Goal: Task Accomplishment & Management: Complete application form

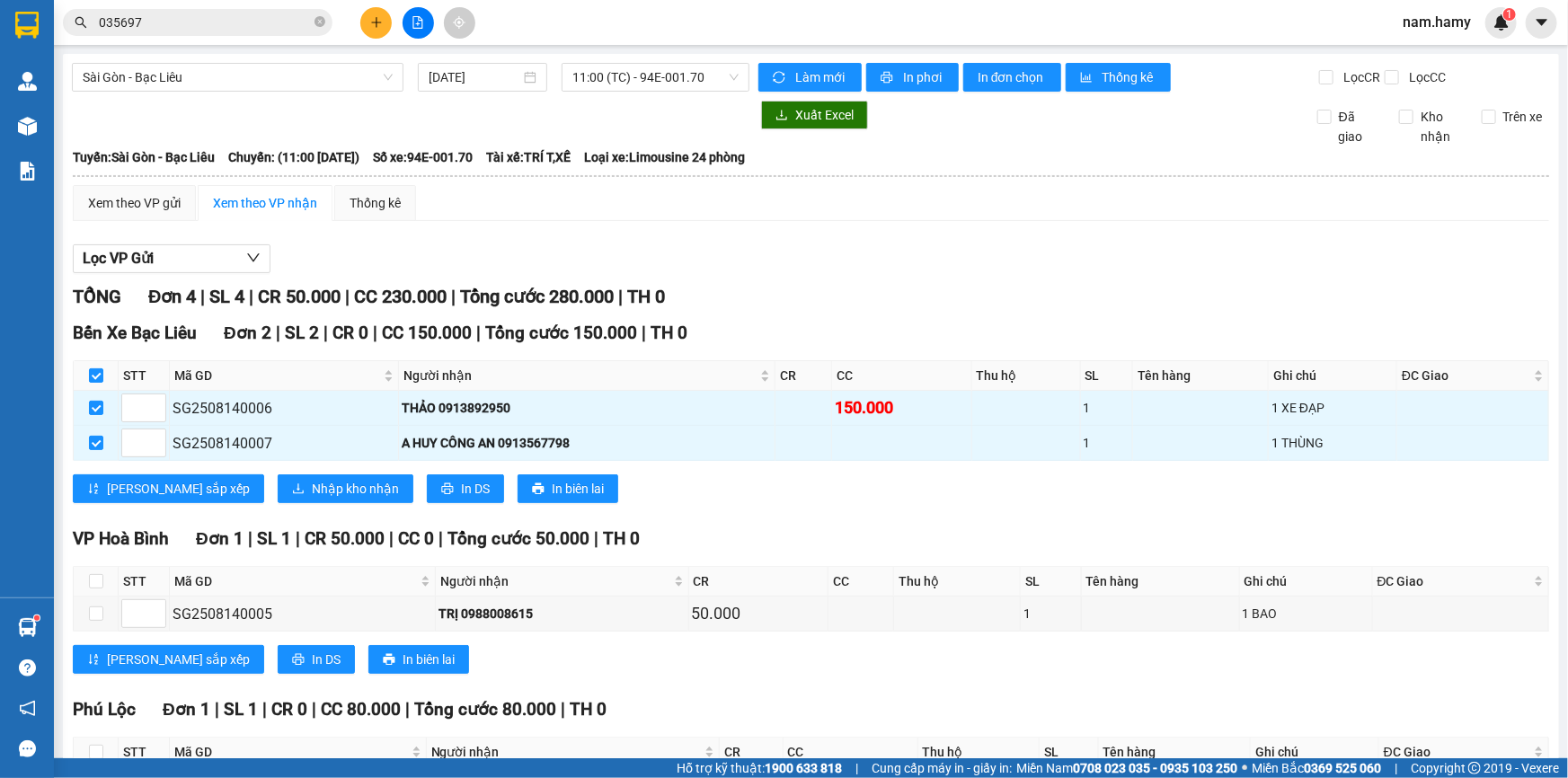
click at [370, 24] on icon "plus" at bounding box center [376, 22] width 13 height 13
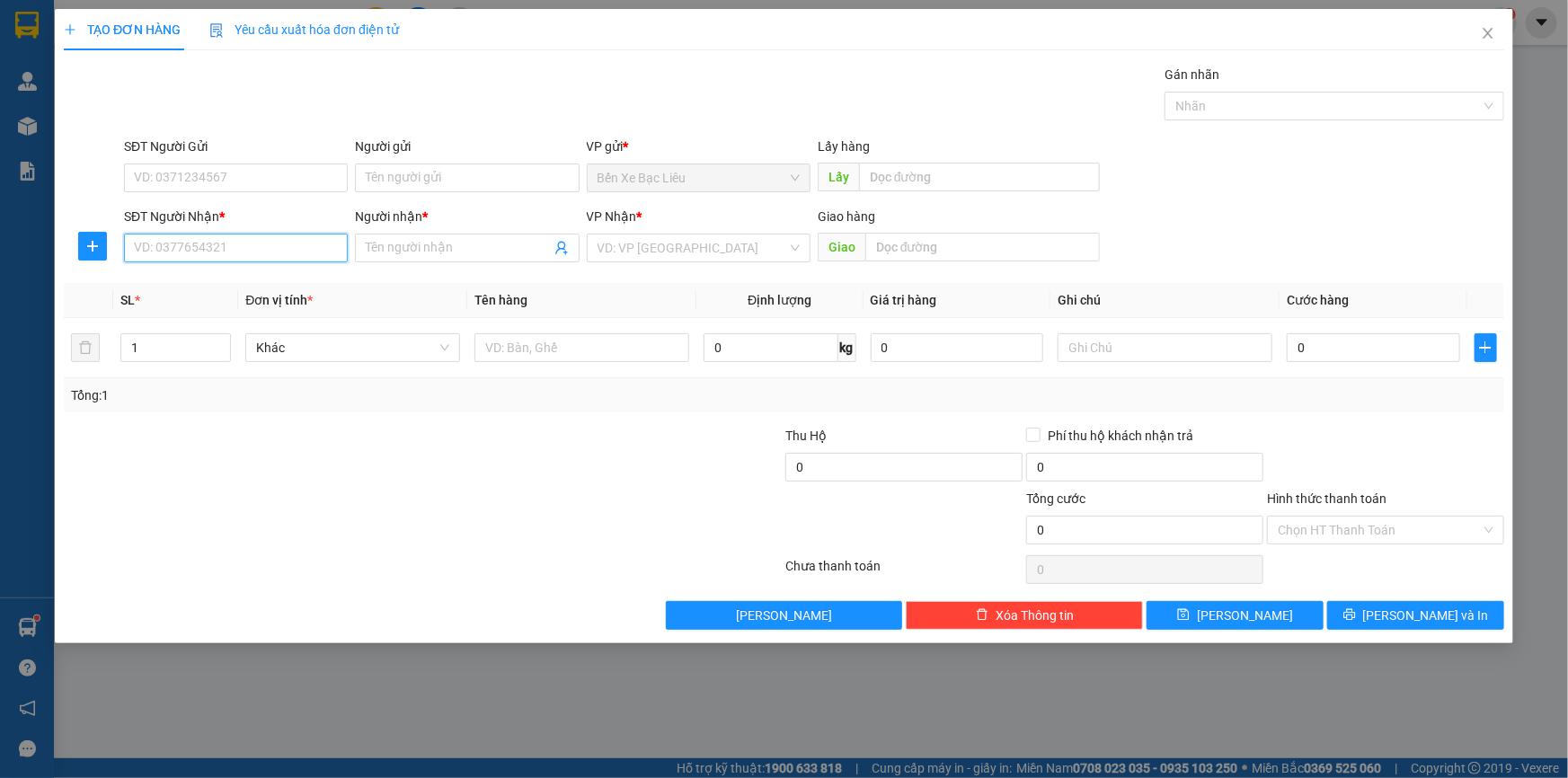
click at [263, 233] on input "SĐT Người Nhận *" at bounding box center [235, 248] width 224 height 29
click at [249, 288] on div "0888407252 - ĐỊNH" at bounding box center [235, 284] width 202 height 19
type input "0888407252"
type input "ĐỊNH"
type input "400.000"
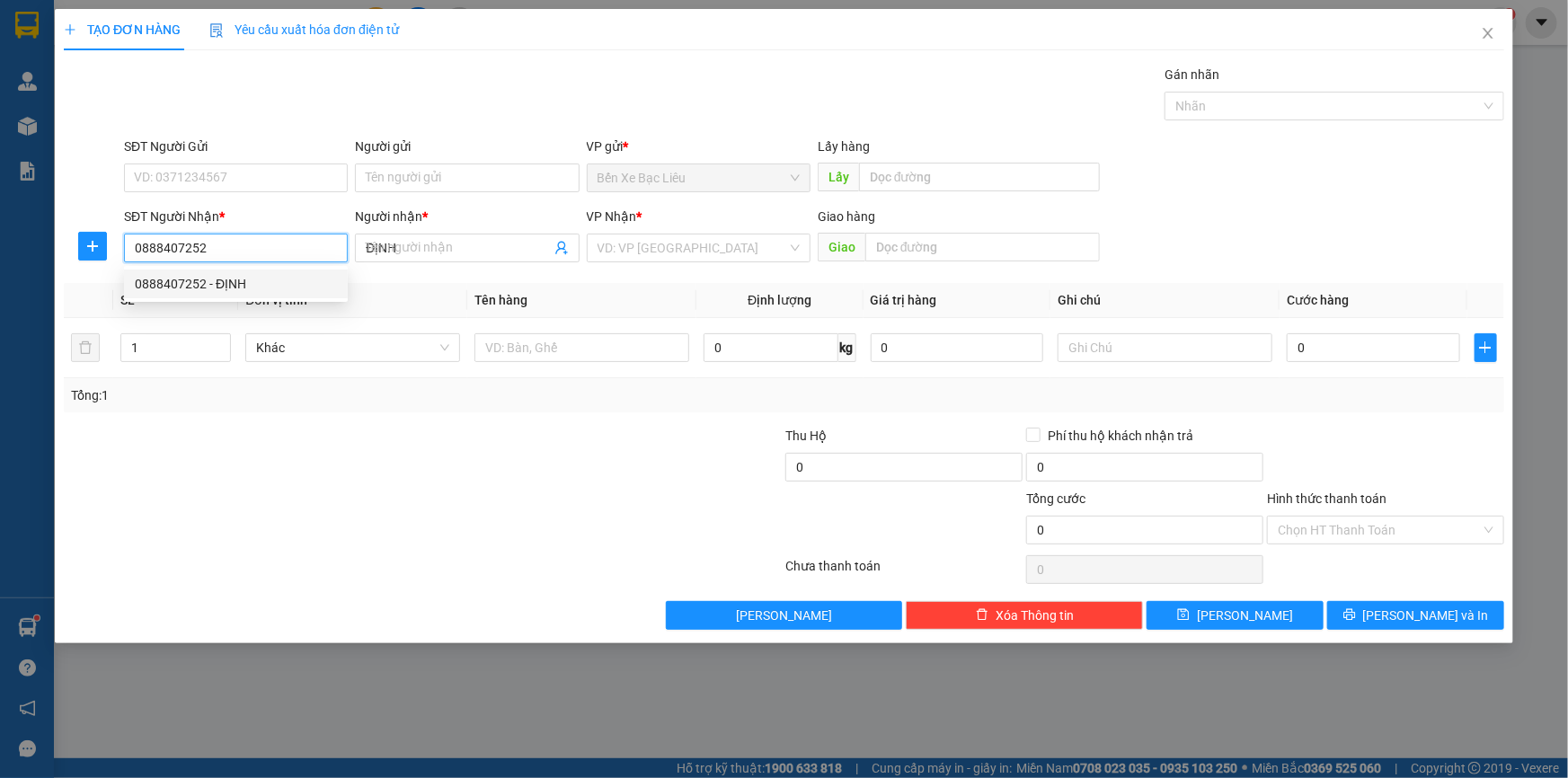
type input "400.000"
type input "0888407252"
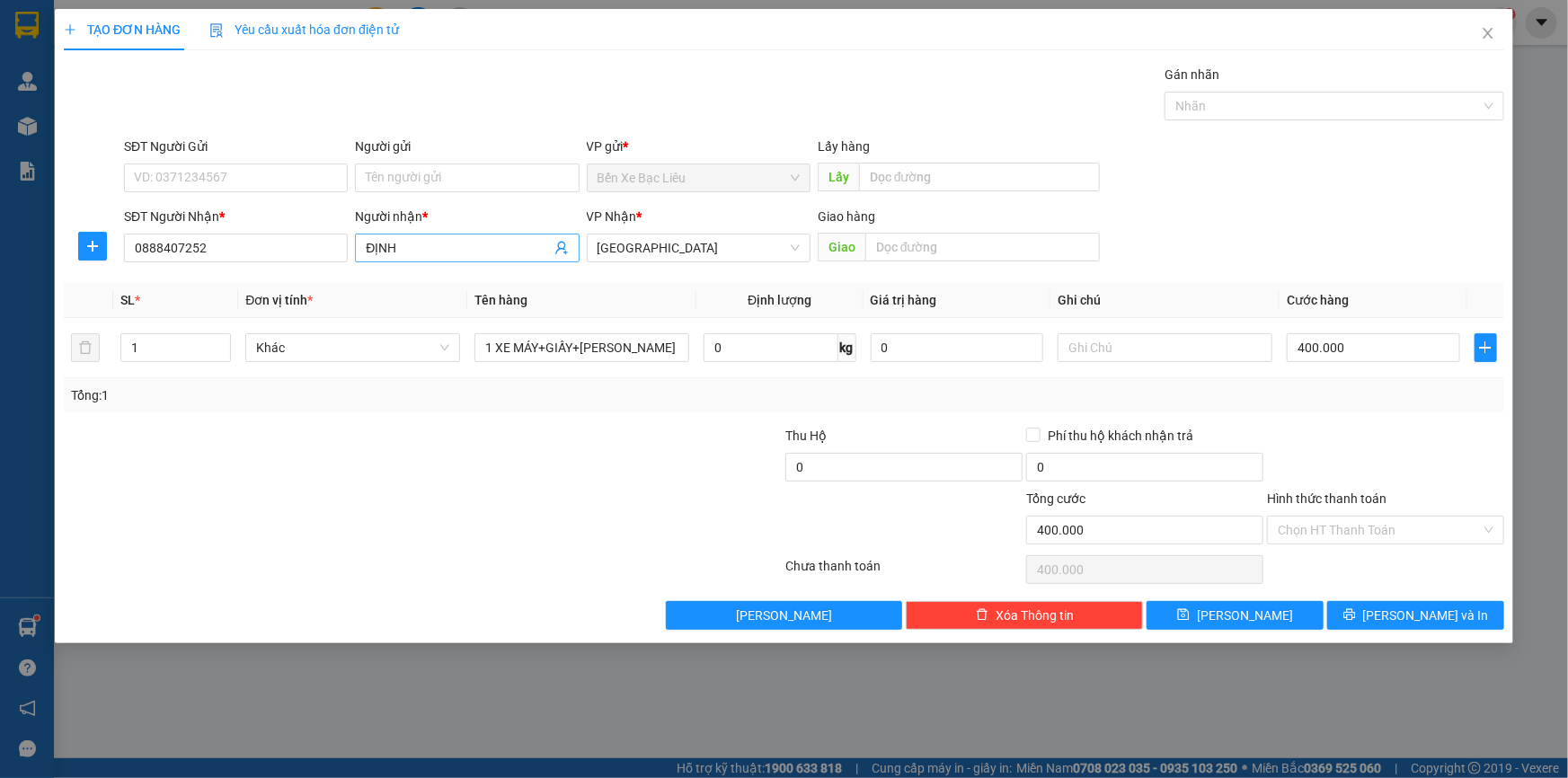
click at [470, 256] on input "ĐỊNH" at bounding box center [458, 248] width 184 height 19
type input "Đ"
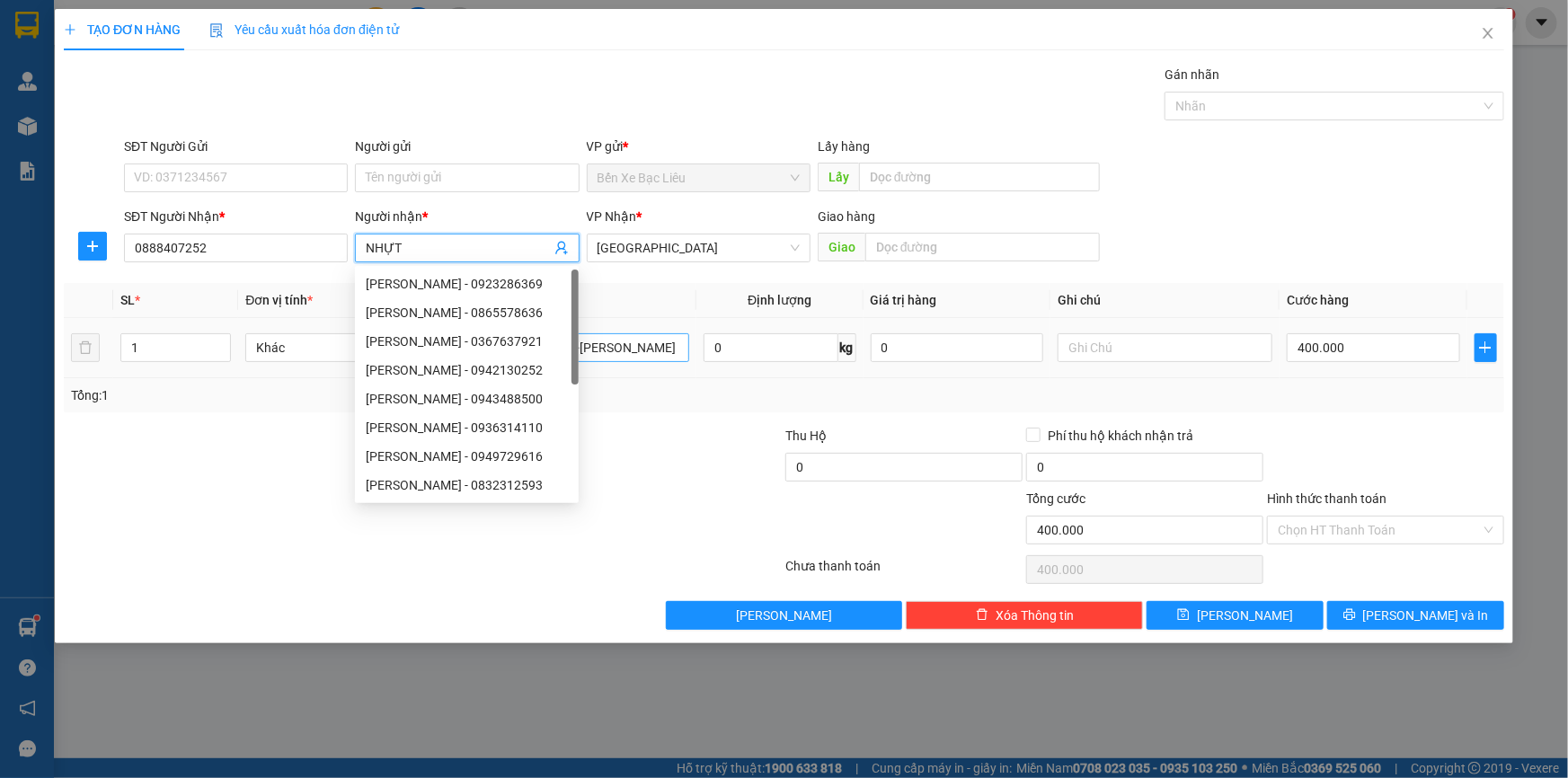
type input "NHỰT"
click at [656, 342] on input "1 XE MÁY+GIẤY+[PERSON_NAME]" at bounding box center [582, 347] width 215 height 29
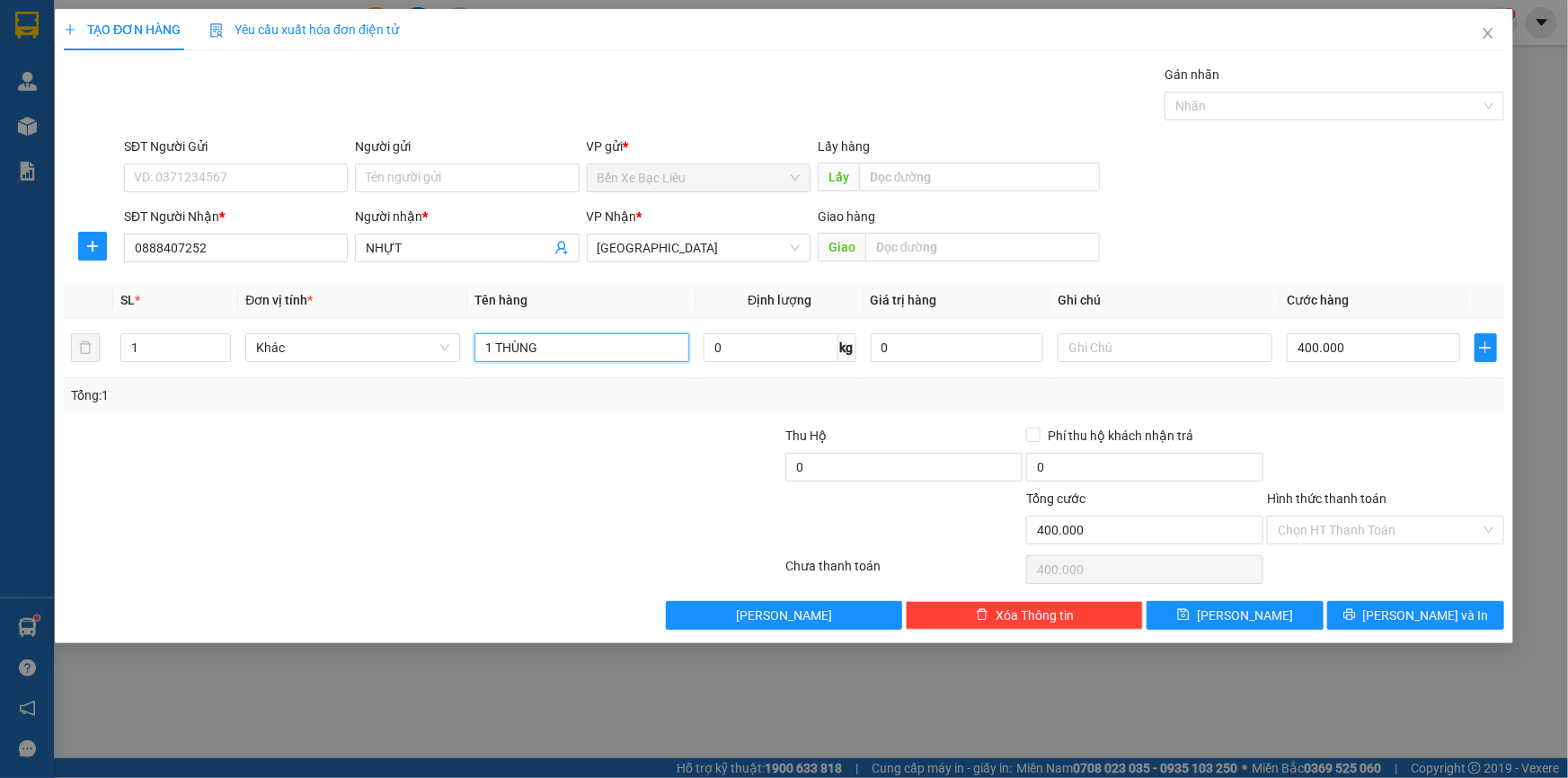
type input "1 THÙNG"
click at [1369, 339] on input "400.000" at bounding box center [1372, 347] width 173 height 29
type input "5"
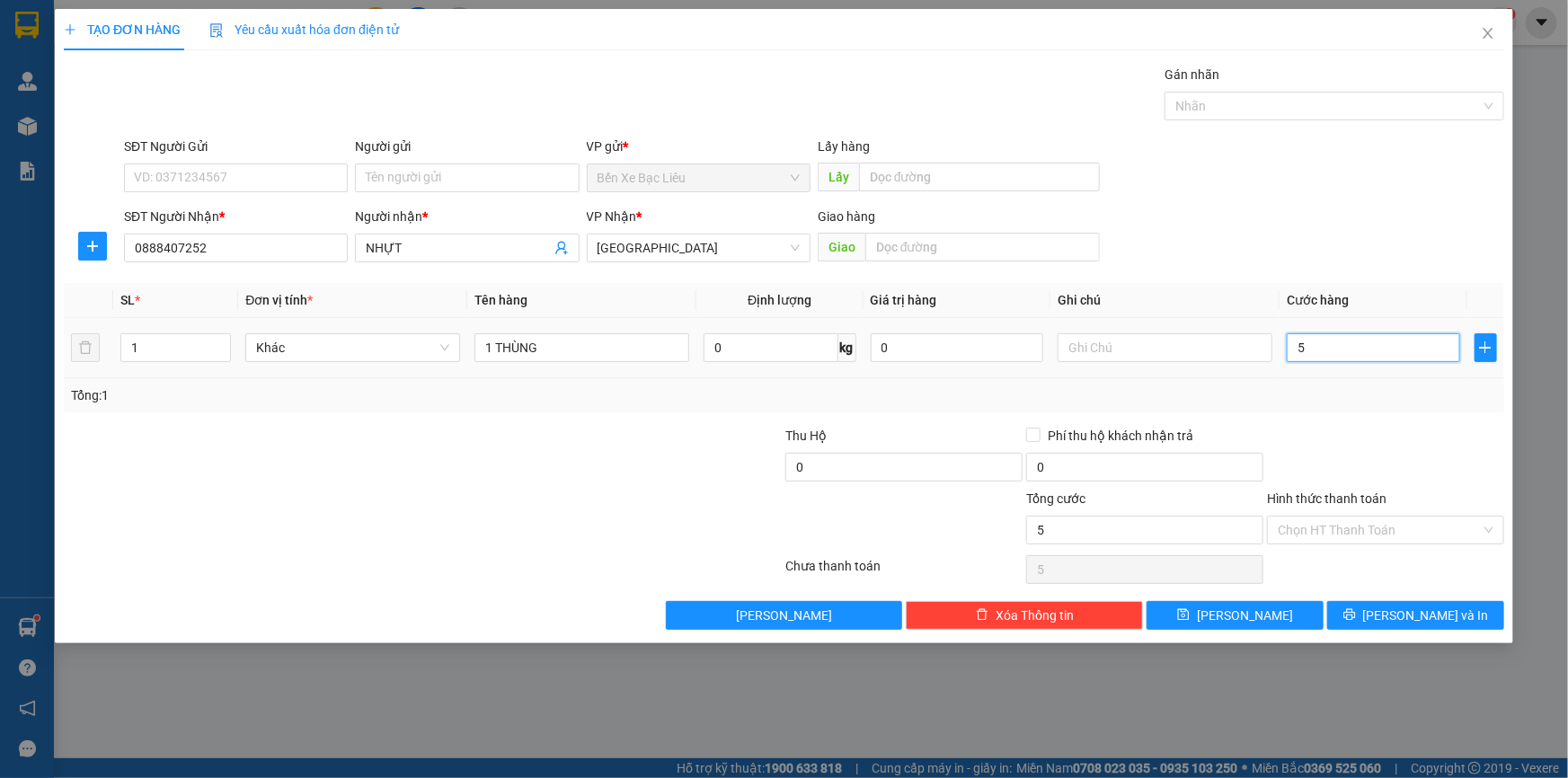
type input "50"
type input "50.000"
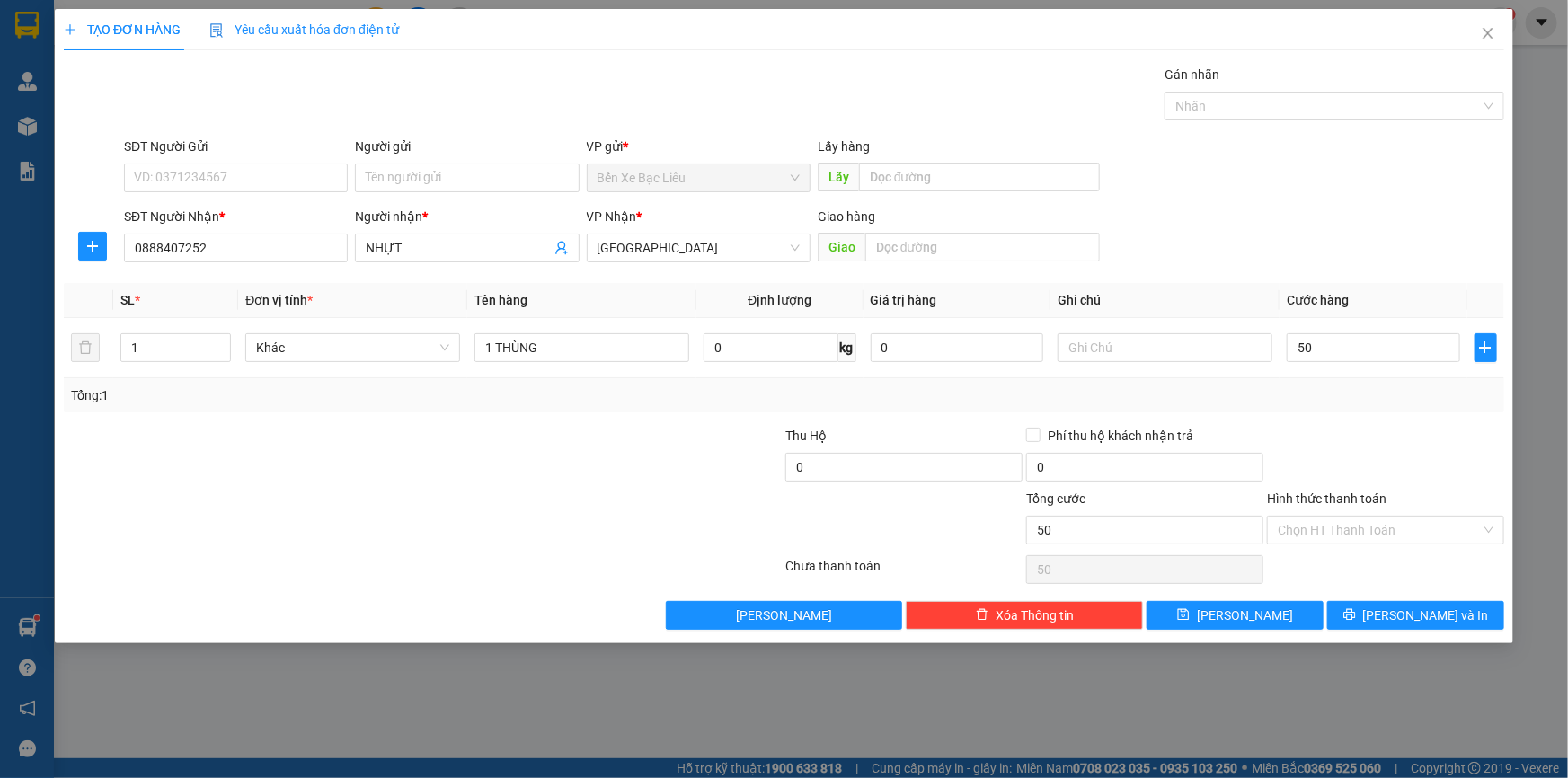
type input "50.000"
click at [1343, 404] on div "Tổng: 1" at bounding box center [783, 395] width 1426 height 19
click at [1315, 534] on input "Hình thức thanh toán" at bounding box center [1379, 530] width 203 height 27
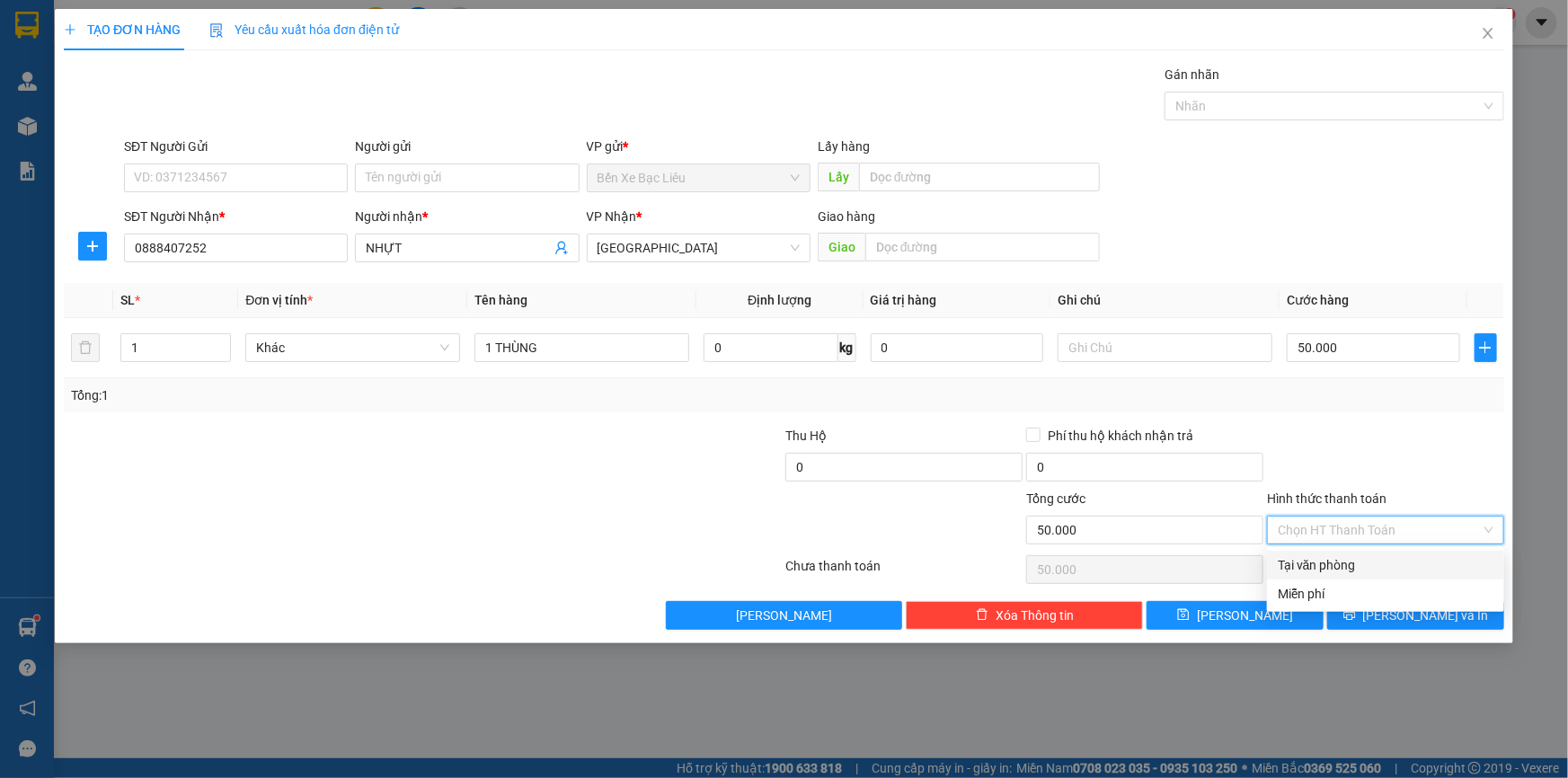
click at [1344, 555] on div "Tại văn phòng" at bounding box center [1385, 565] width 216 height 19
type input "0"
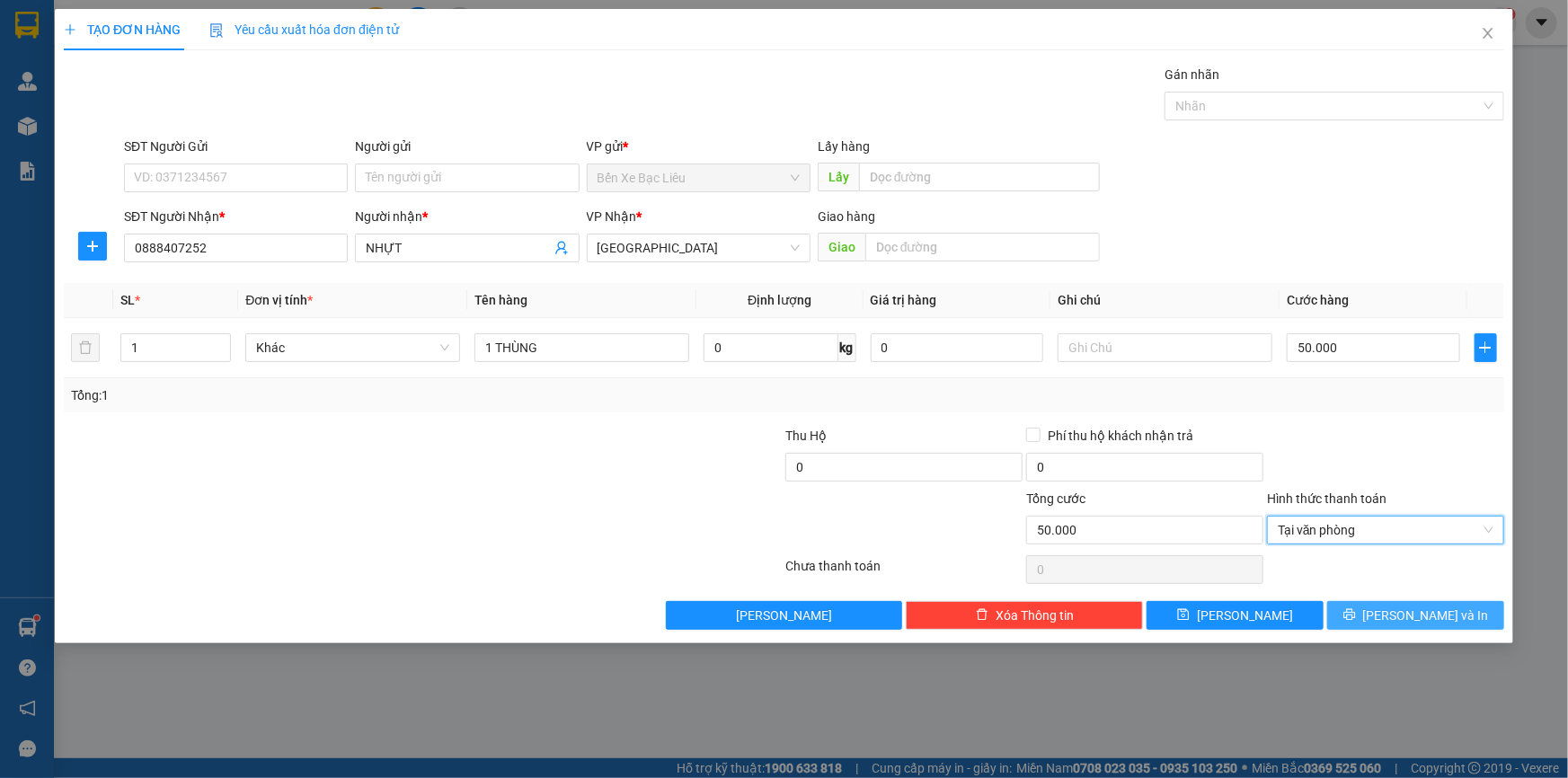
click at [1402, 628] on button "[PERSON_NAME] và In" at bounding box center [1415, 615] width 177 height 29
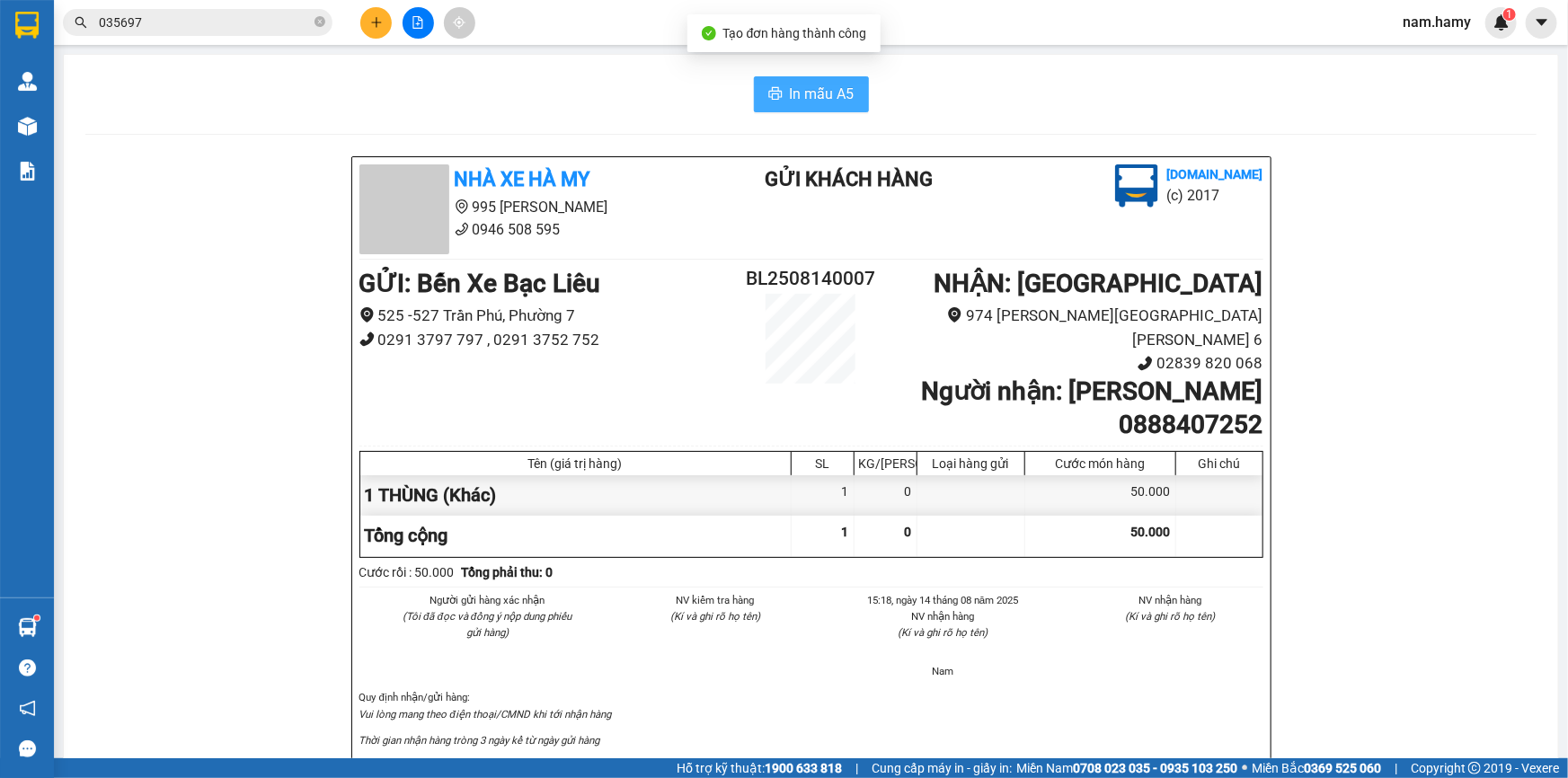
click at [806, 83] on span "In mẫu A5" at bounding box center [822, 93] width 65 height 22
click at [371, 27] on icon "plus" at bounding box center [376, 22] width 13 height 13
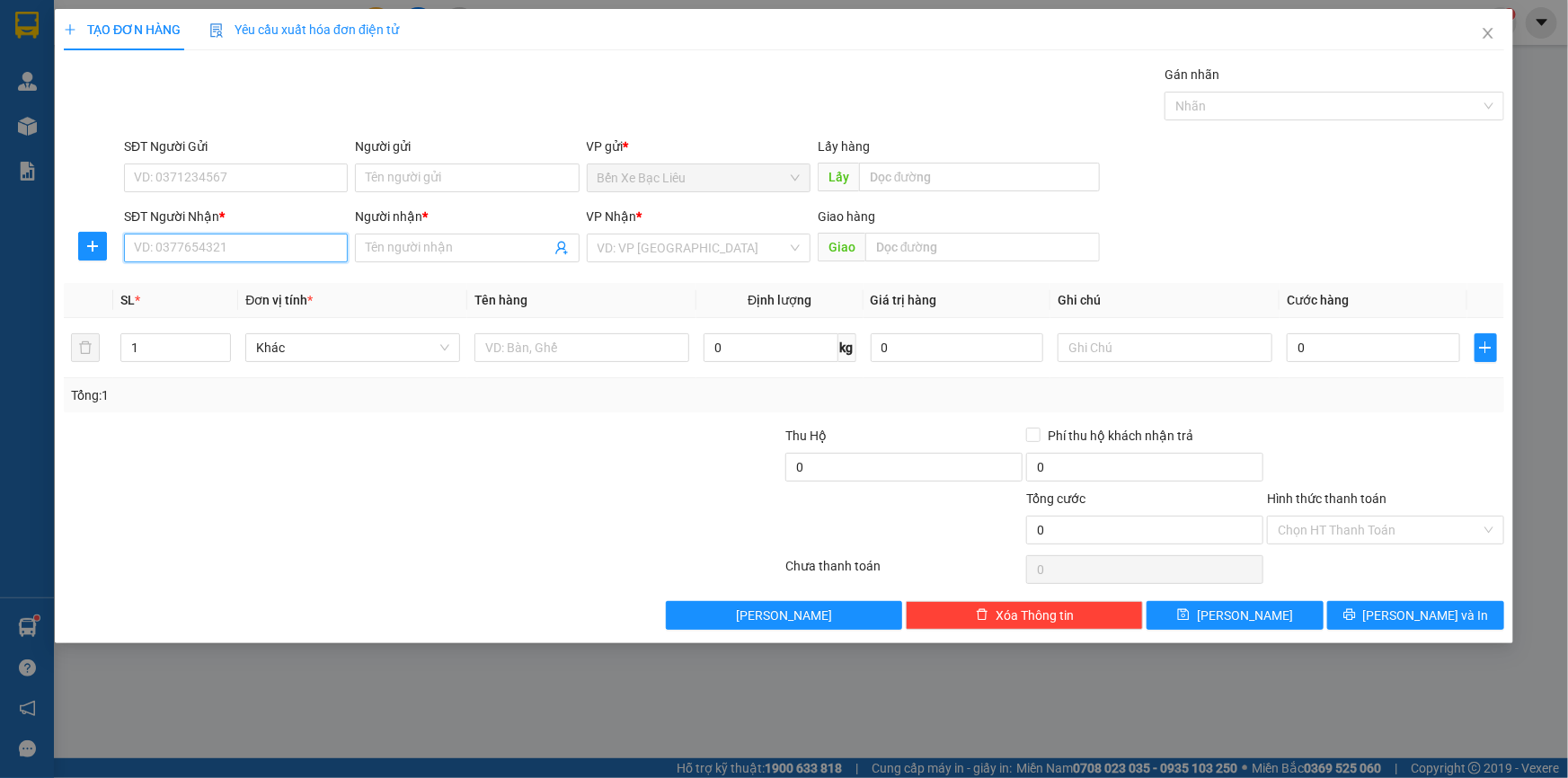
click at [210, 251] on input "SĐT Người Nhận *" at bounding box center [235, 248] width 224 height 29
type input "0702879448"
click at [217, 283] on div "0702879448 - TỐ MAI" at bounding box center [235, 284] width 202 height 19
type input "TỐ MAI"
type input "50.000"
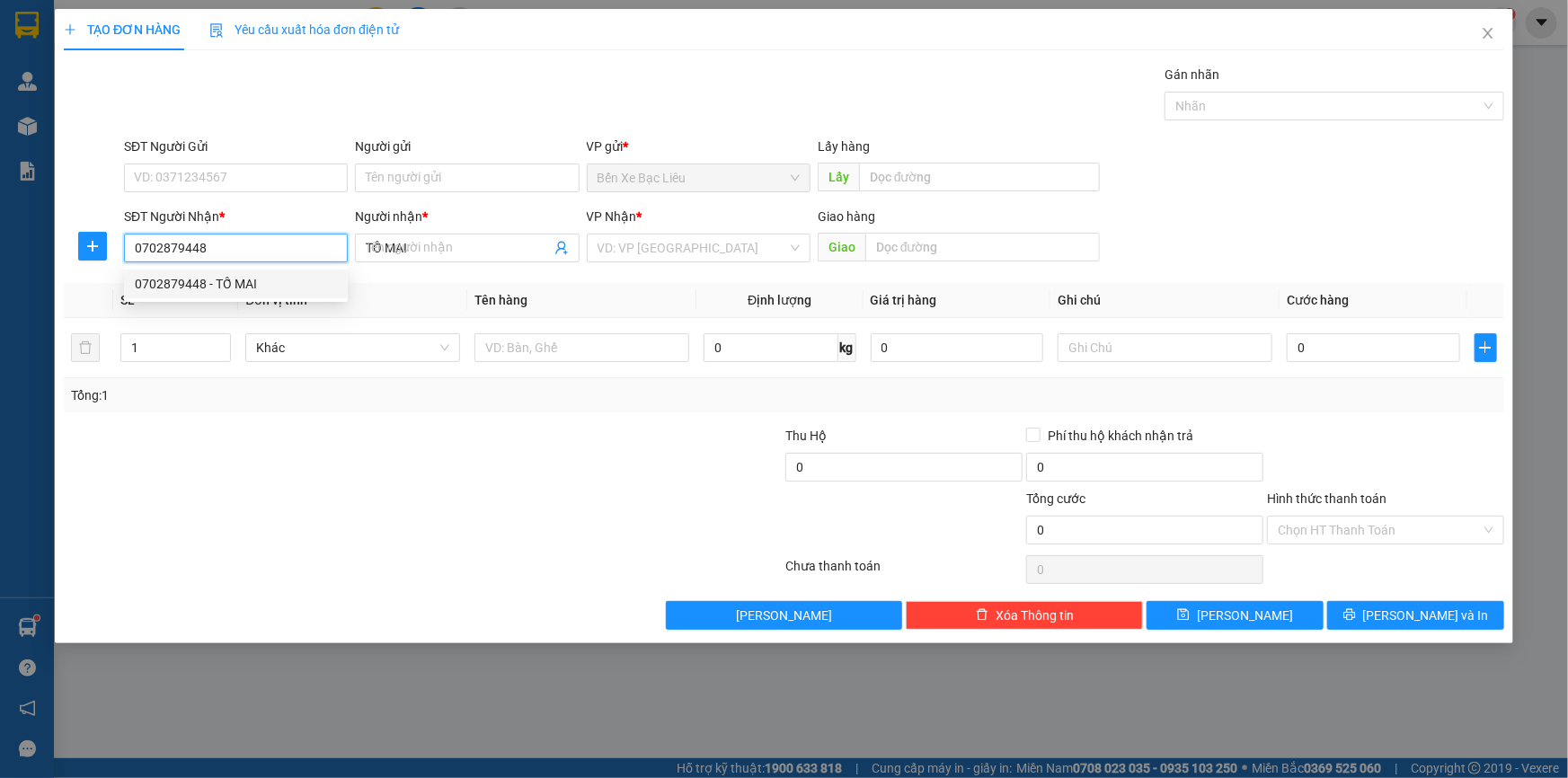
type input "50.000"
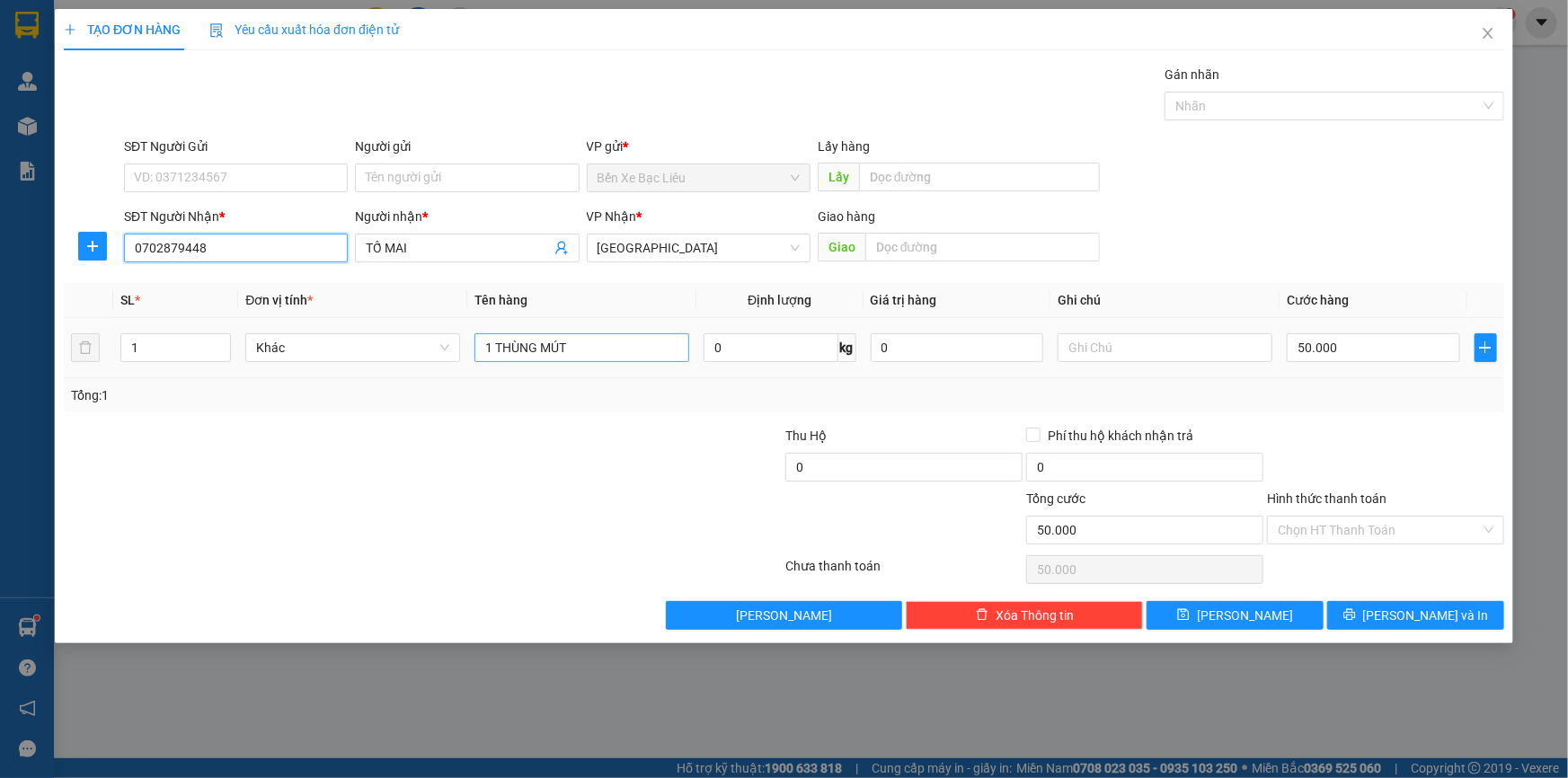
type input "0702879448"
click at [570, 355] on input "1 THÙNG MÚT" at bounding box center [582, 347] width 215 height 29
type input "1 BALO"
click at [1398, 344] on input "50.000" at bounding box center [1372, 347] width 173 height 29
type input "5"
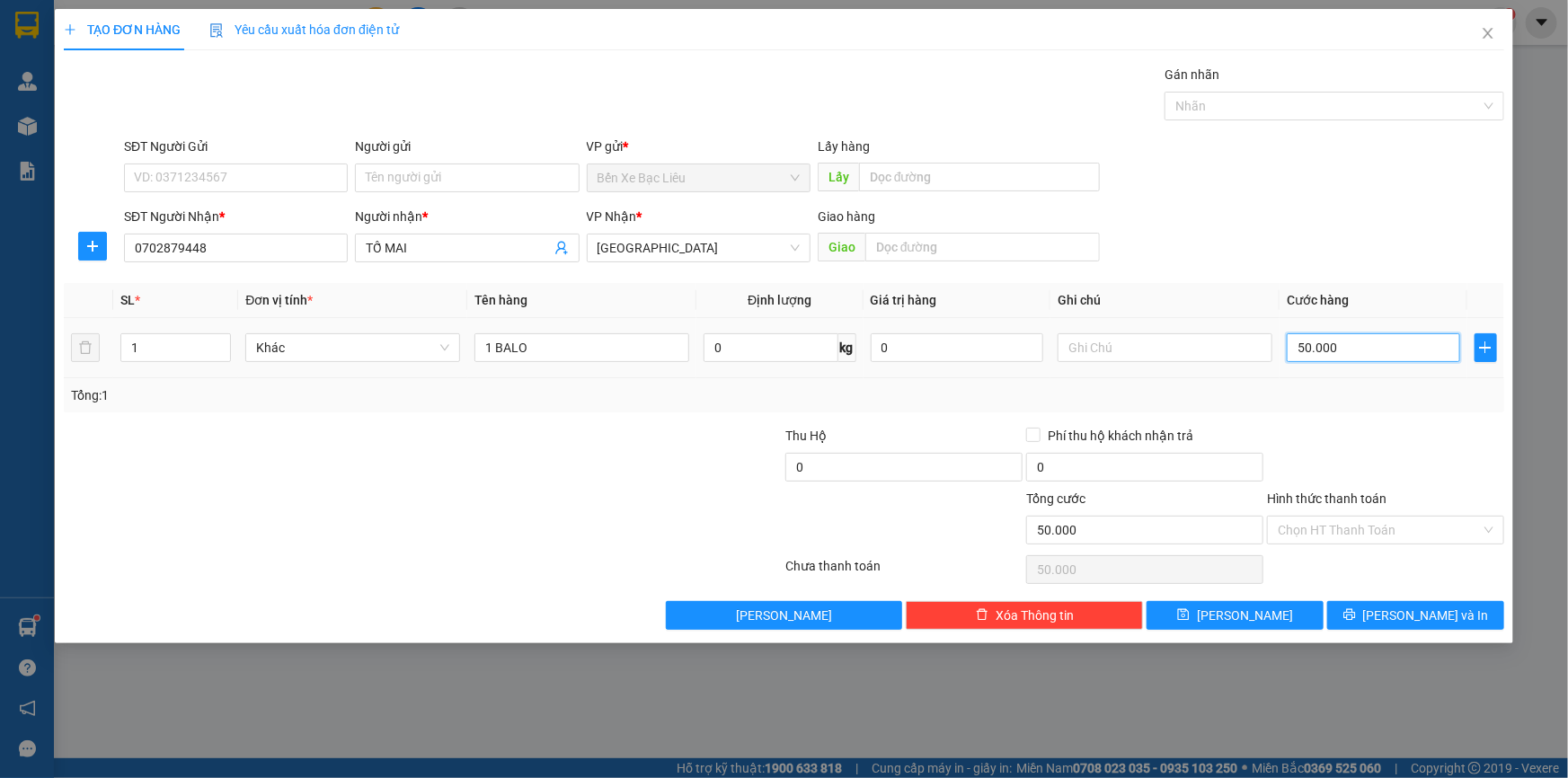
type input "5"
type input "50"
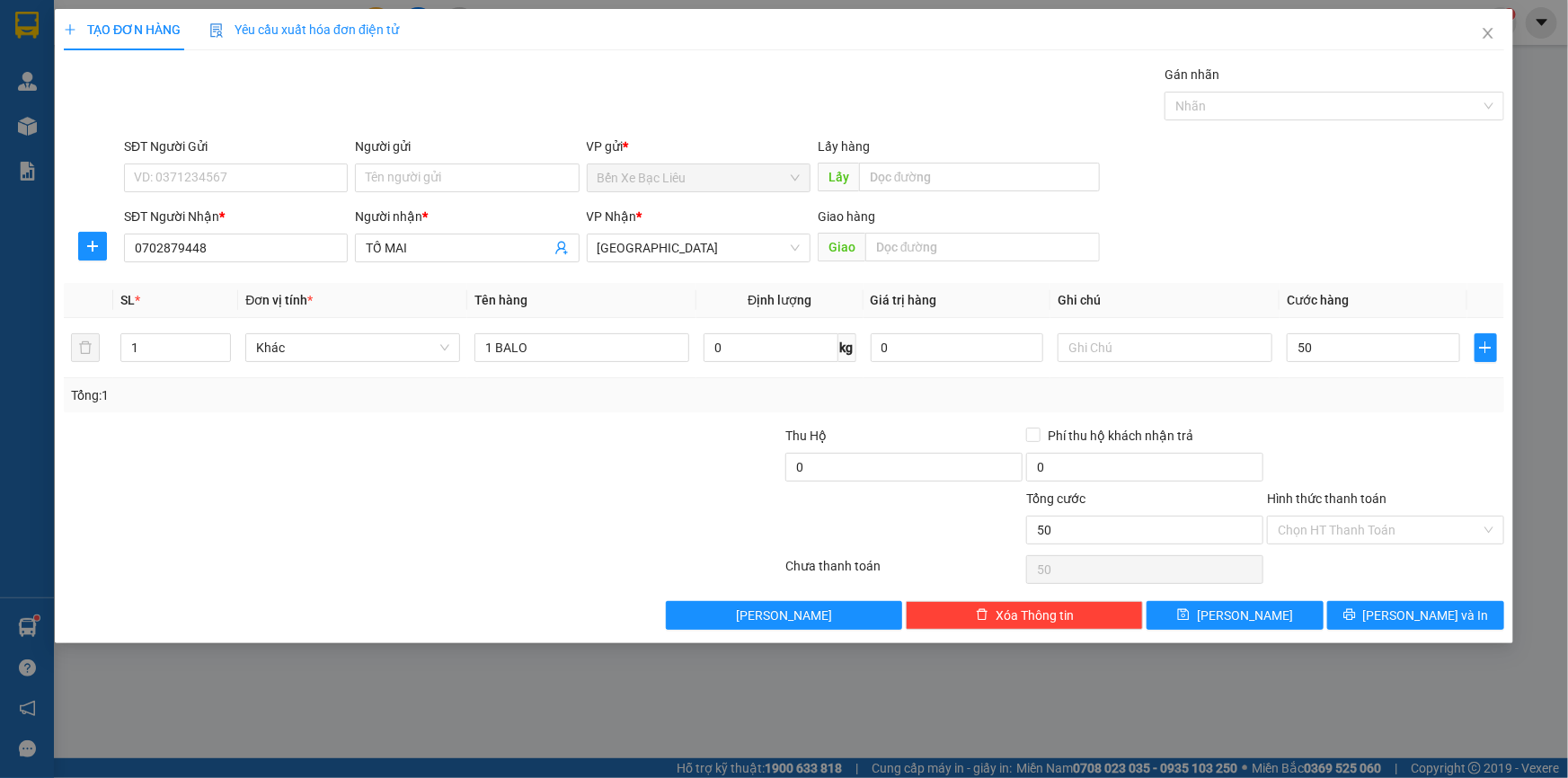
type input "50.000"
click at [1419, 419] on div "Transit Pickup Surcharge Ids Transit Deliver Surcharge Ids Transit Deliver Surc…" at bounding box center [784, 347] width 1440 height 565
click at [1387, 530] on input "Hình thức thanh toán" at bounding box center [1379, 530] width 203 height 27
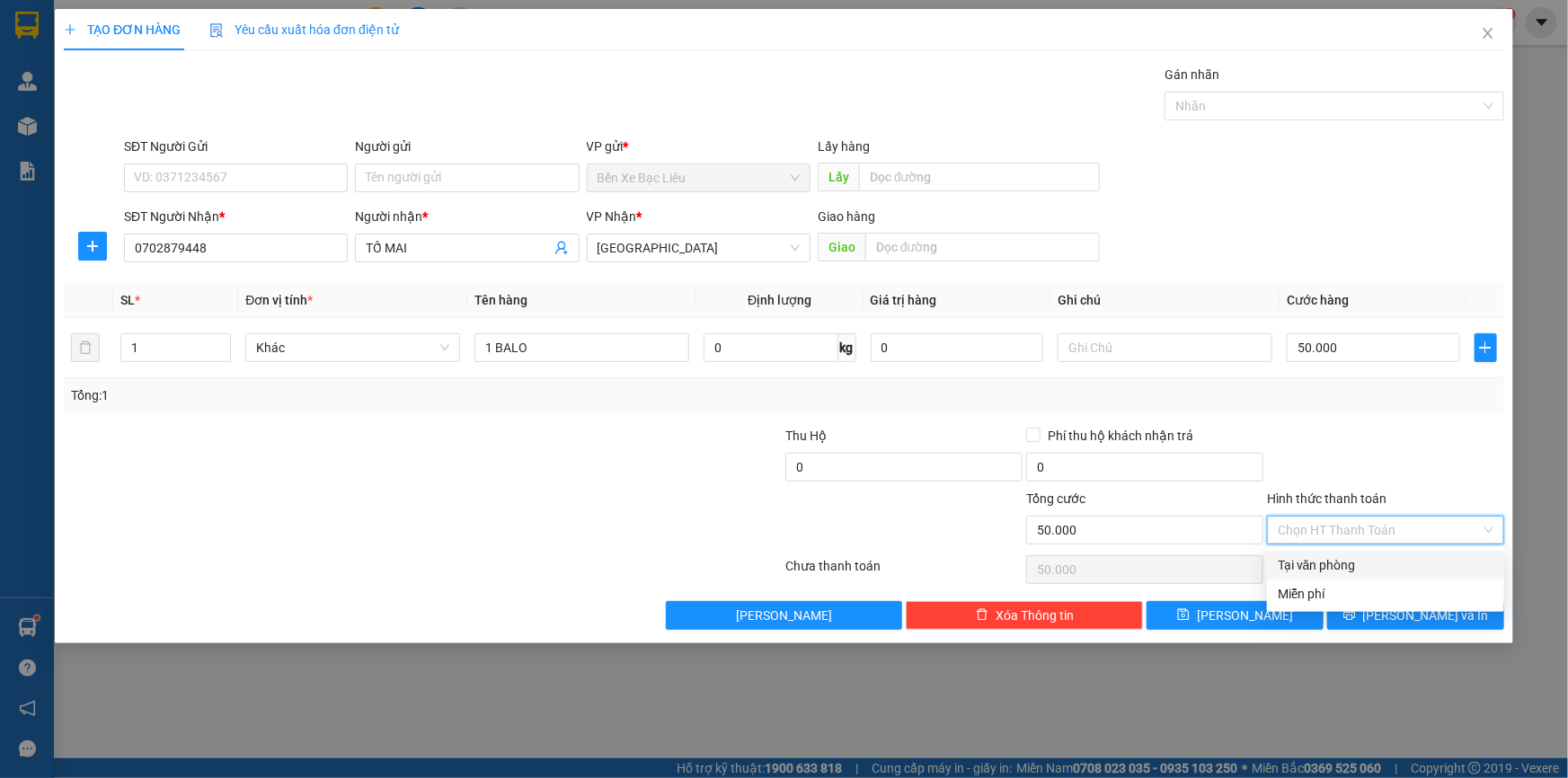
click at [1348, 567] on div "Tại văn phòng" at bounding box center [1385, 565] width 216 height 19
type input "0"
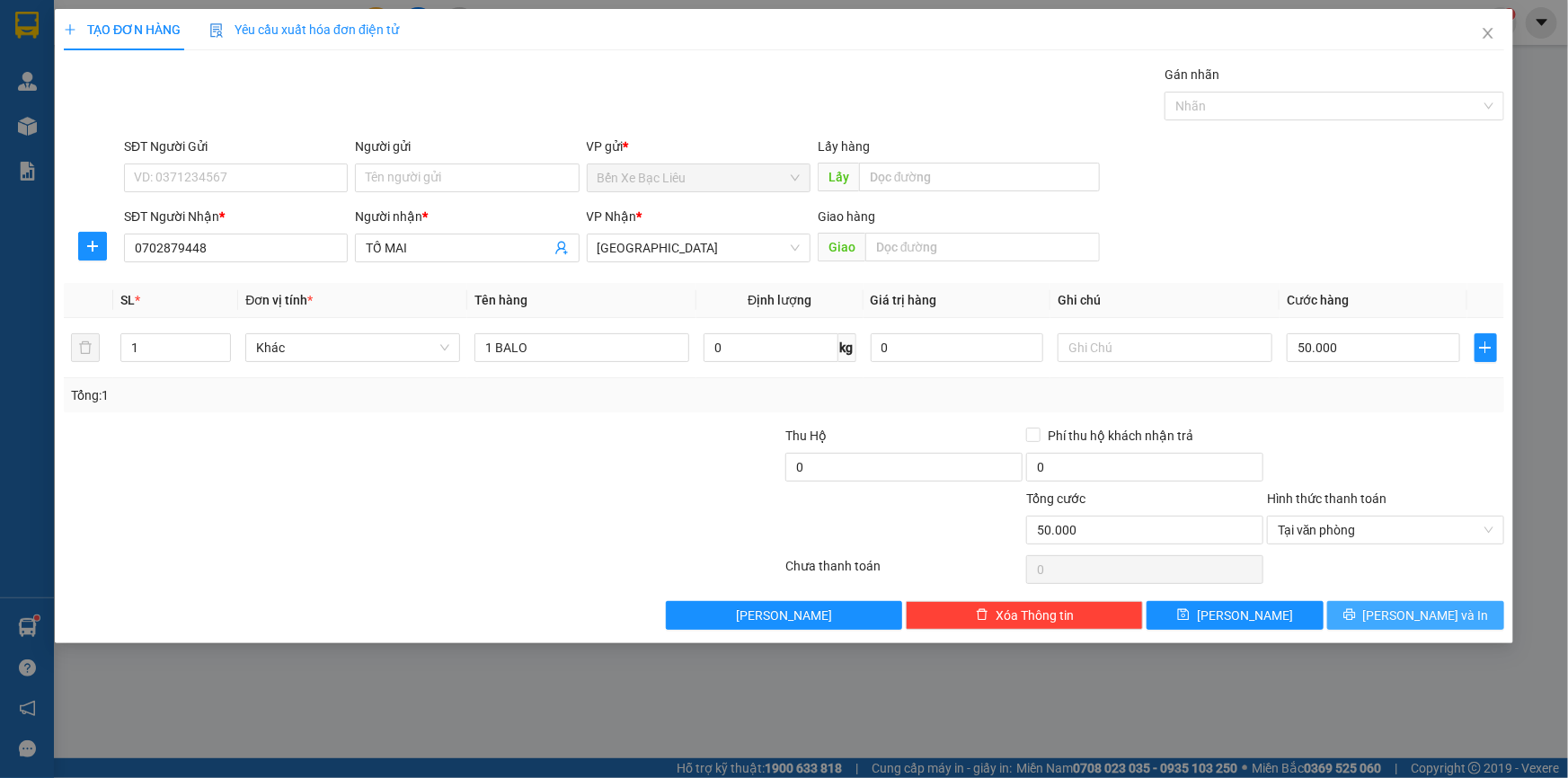
click at [1427, 609] on span "[PERSON_NAME] và In" at bounding box center [1426, 615] width 126 height 19
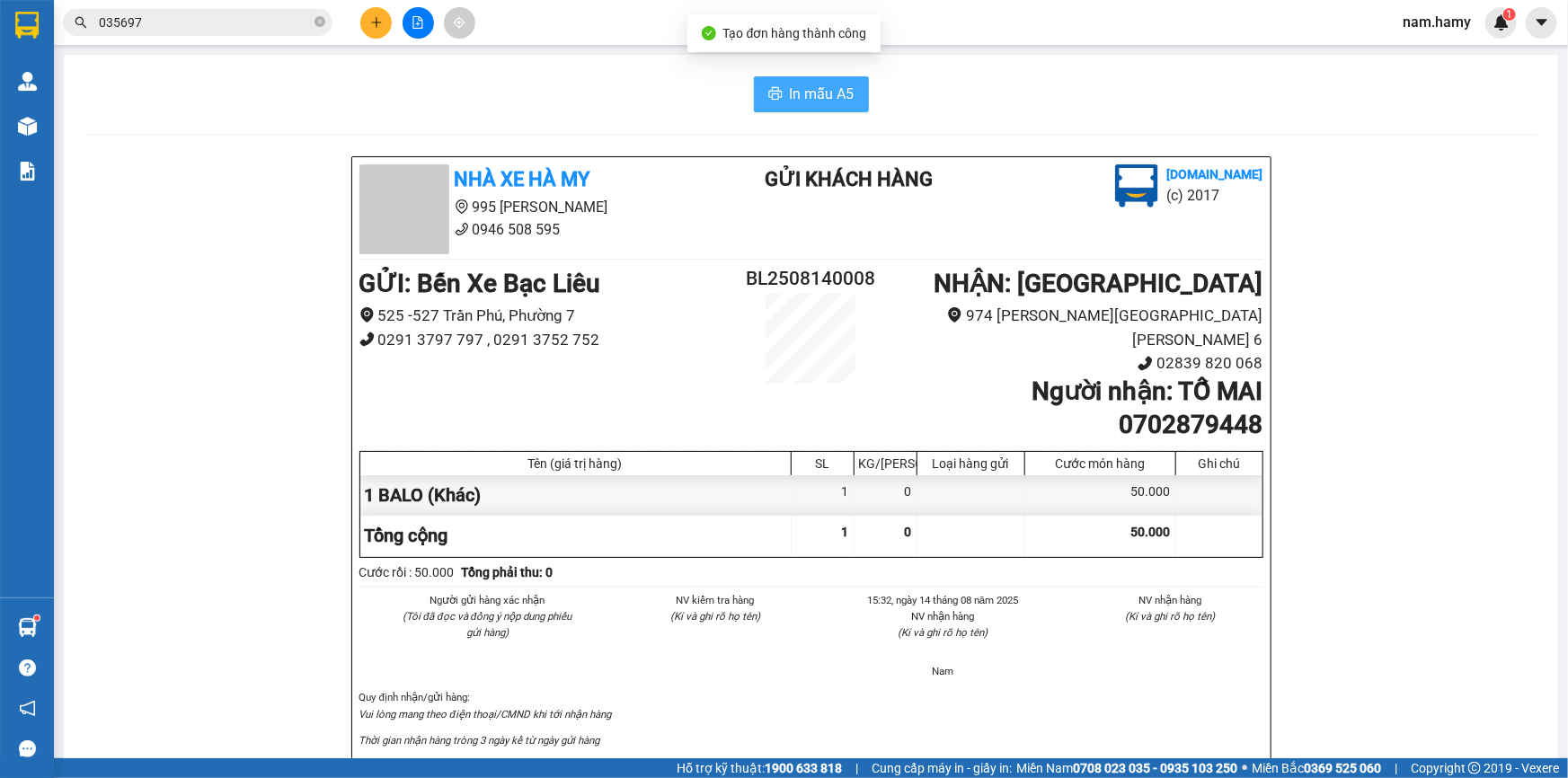
click at [754, 78] on button "In mẫu A5" at bounding box center [811, 94] width 115 height 36
click at [794, 97] on span "In mẫu A5" at bounding box center [822, 93] width 65 height 22
click at [407, 27] on button at bounding box center [418, 22] width 31 height 31
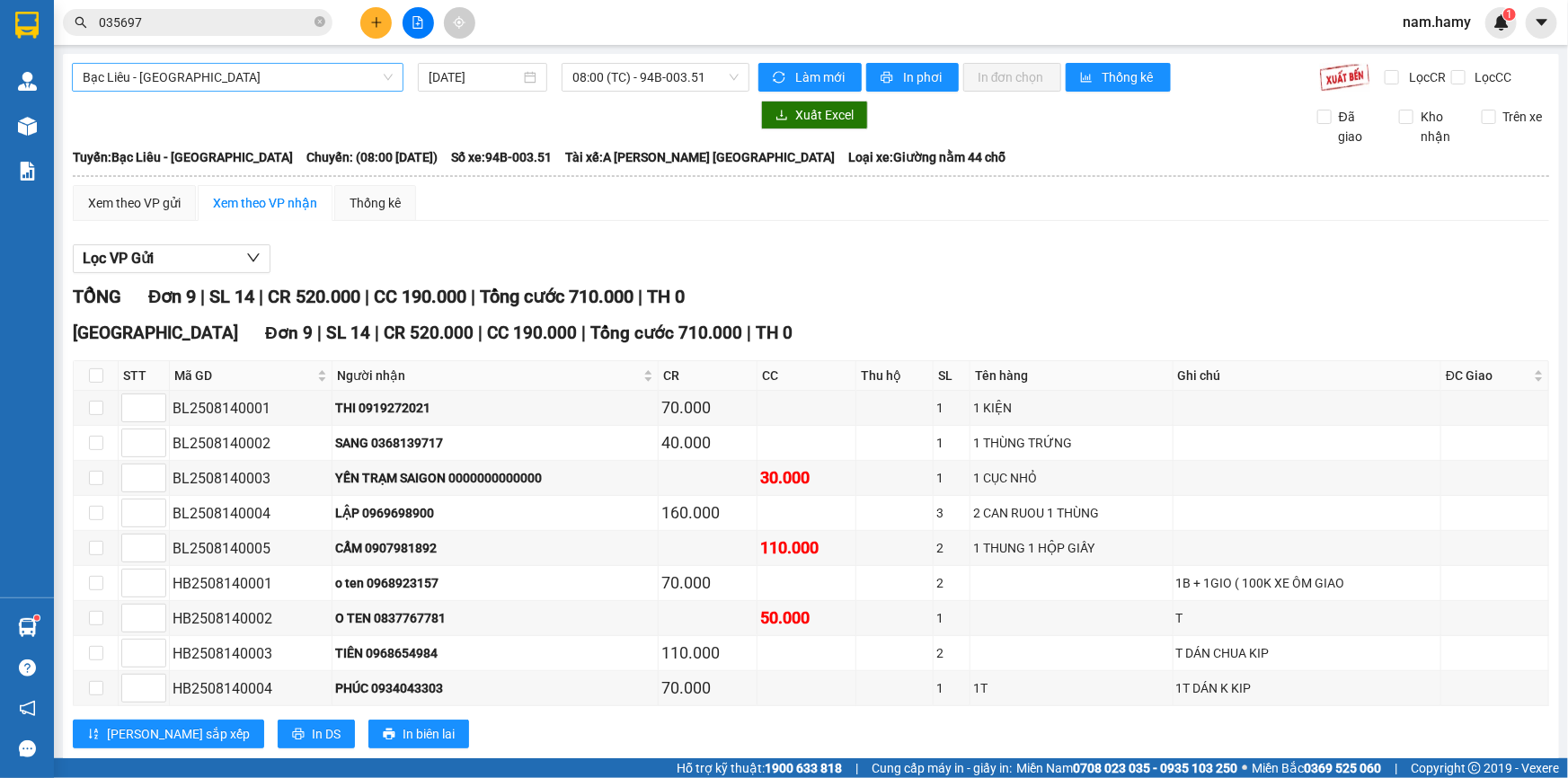
click at [355, 84] on span "Bạc Liêu - [GEOGRAPHIC_DATA]" at bounding box center [237, 77] width 310 height 27
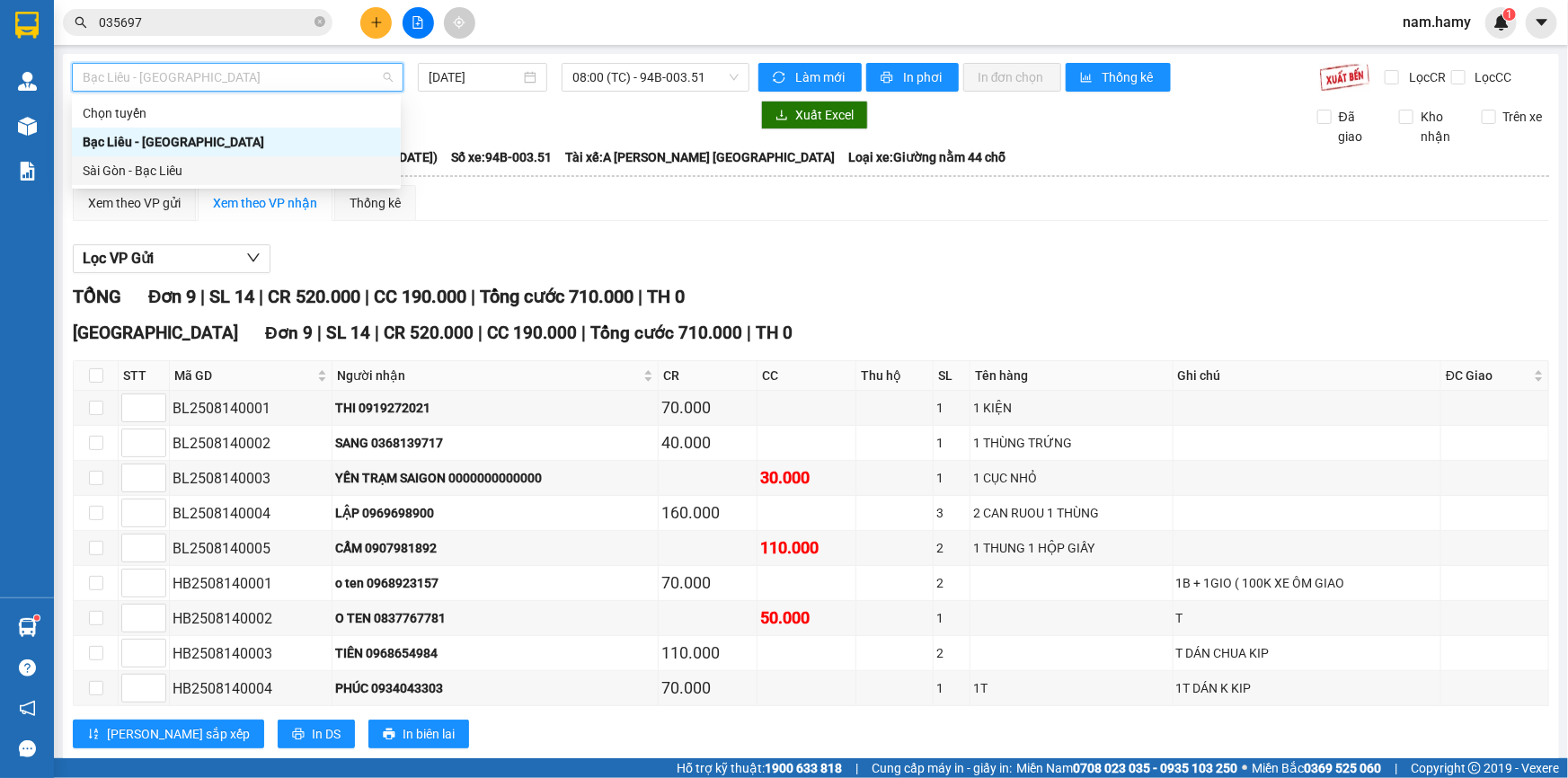
click at [279, 183] on div "Sài Gòn - Bạc Liêu" at bounding box center [236, 170] width 329 height 29
type input "[DATE]"
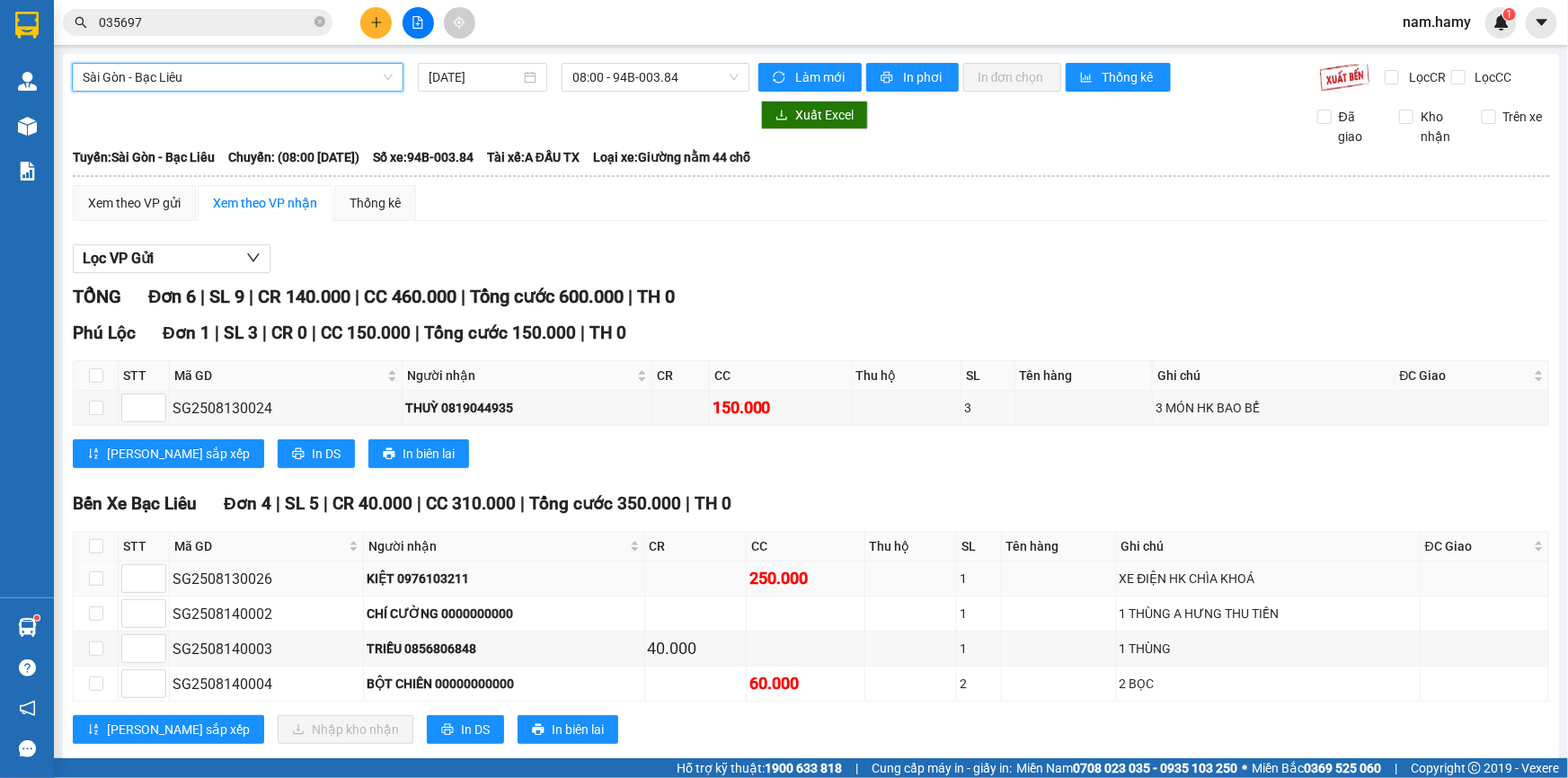
scroll to position [81, 0]
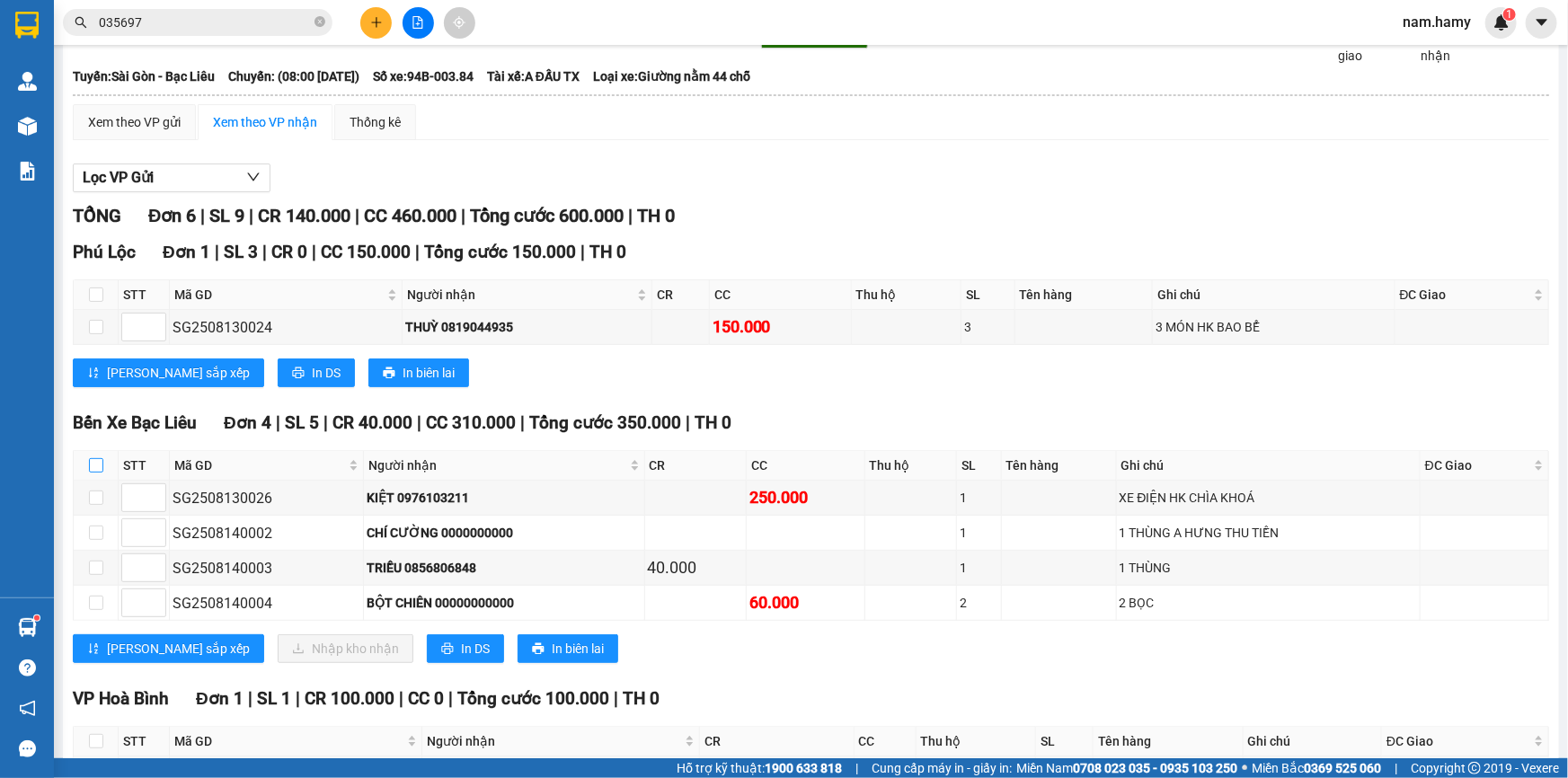
click at [93, 471] on label at bounding box center [96, 465] width 15 height 19
click at [93, 471] on input "checkbox" at bounding box center [96, 464] width 15 height 15
checkbox input "true"
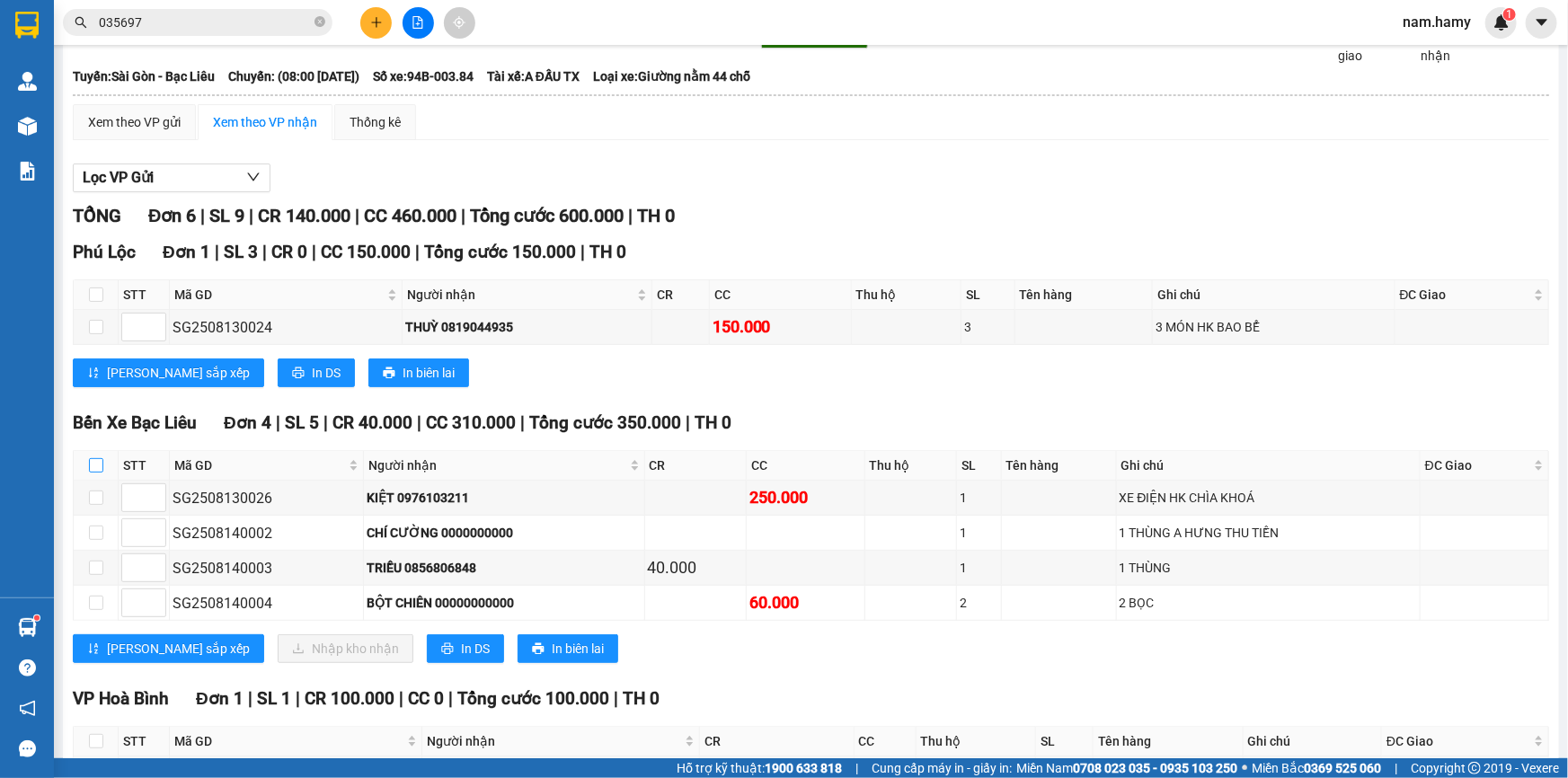
checkbox input "true"
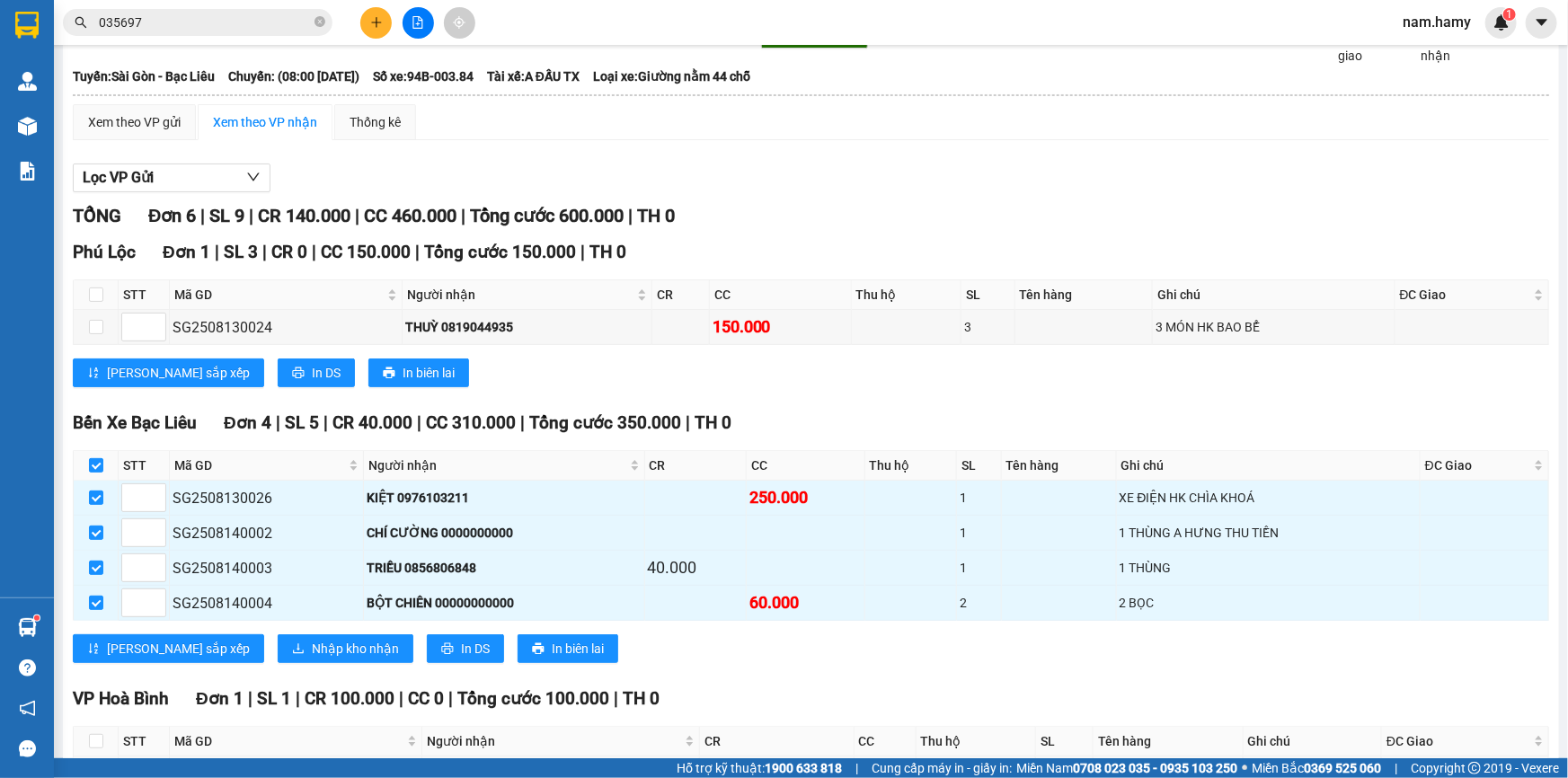
scroll to position [0, 0]
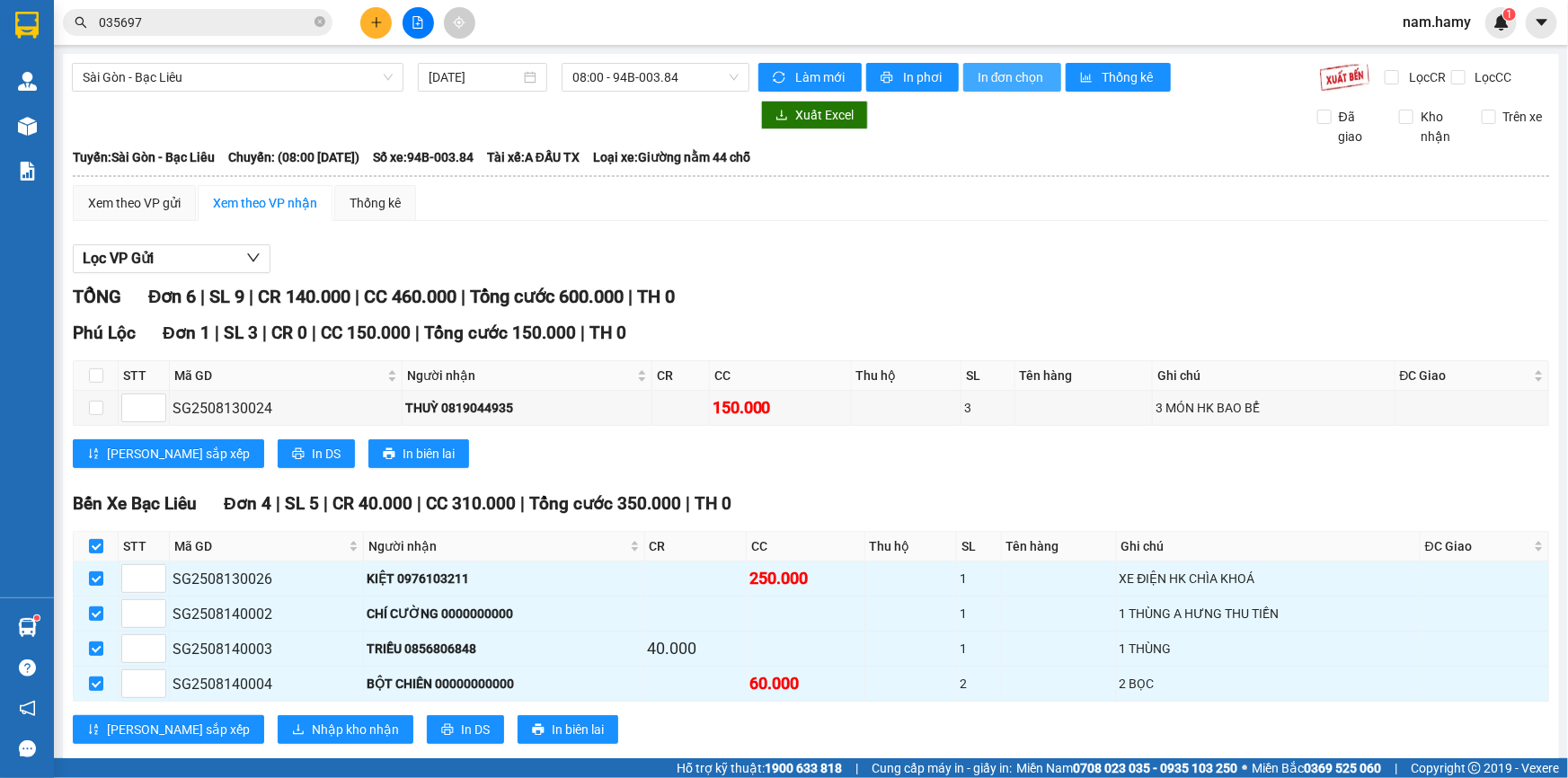
click at [981, 81] on span "In đơn chọn" at bounding box center [1011, 77] width 69 height 19
click at [233, 87] on span "Sài Gòn - Bạc Liêu" at bounding box center [237, 77] width 310 height 27
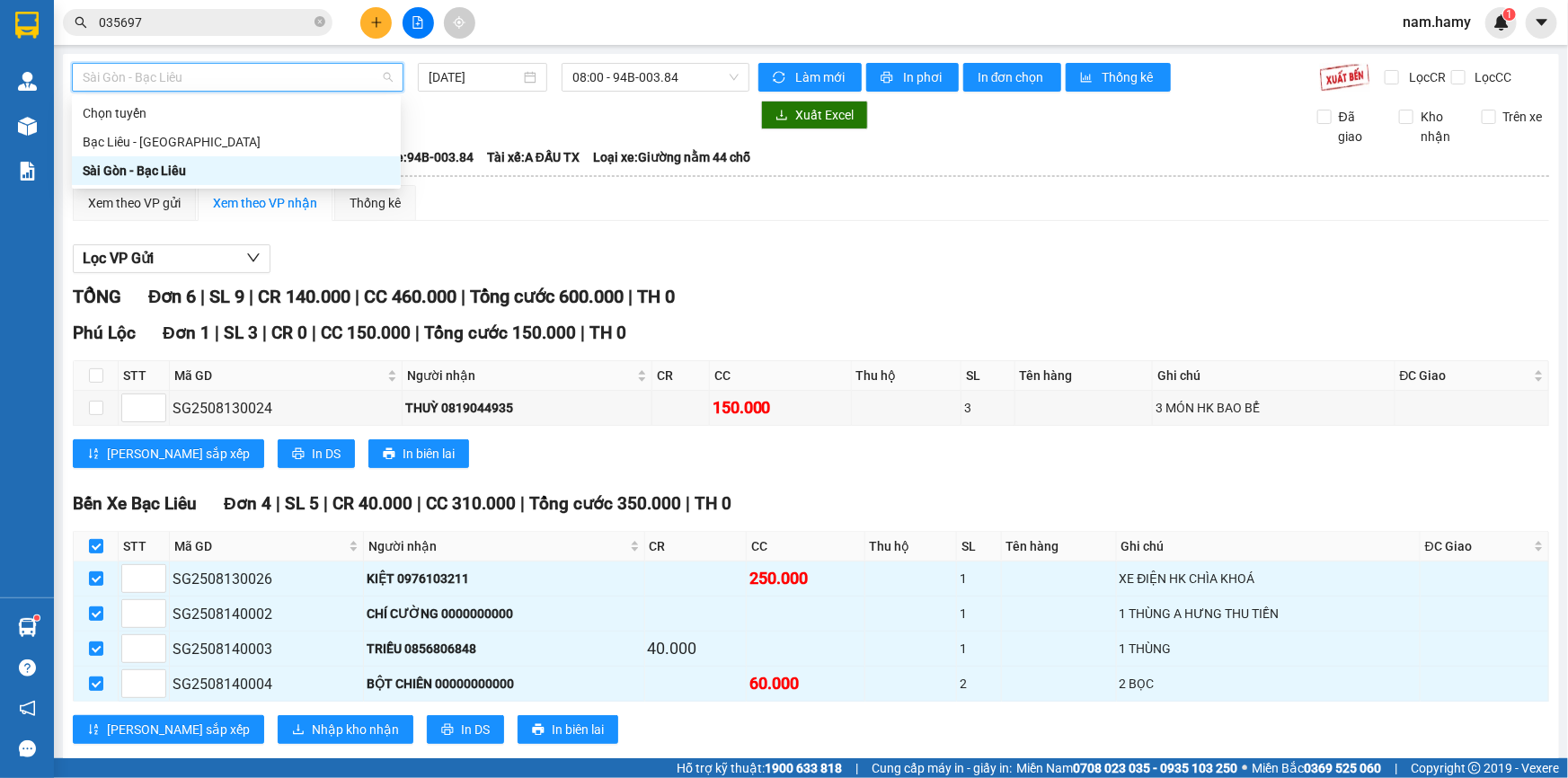
click at [233, 87] on span "Sài Gòn - Bạc Liêu" at bounding box center [237, 77] width 310 height 27
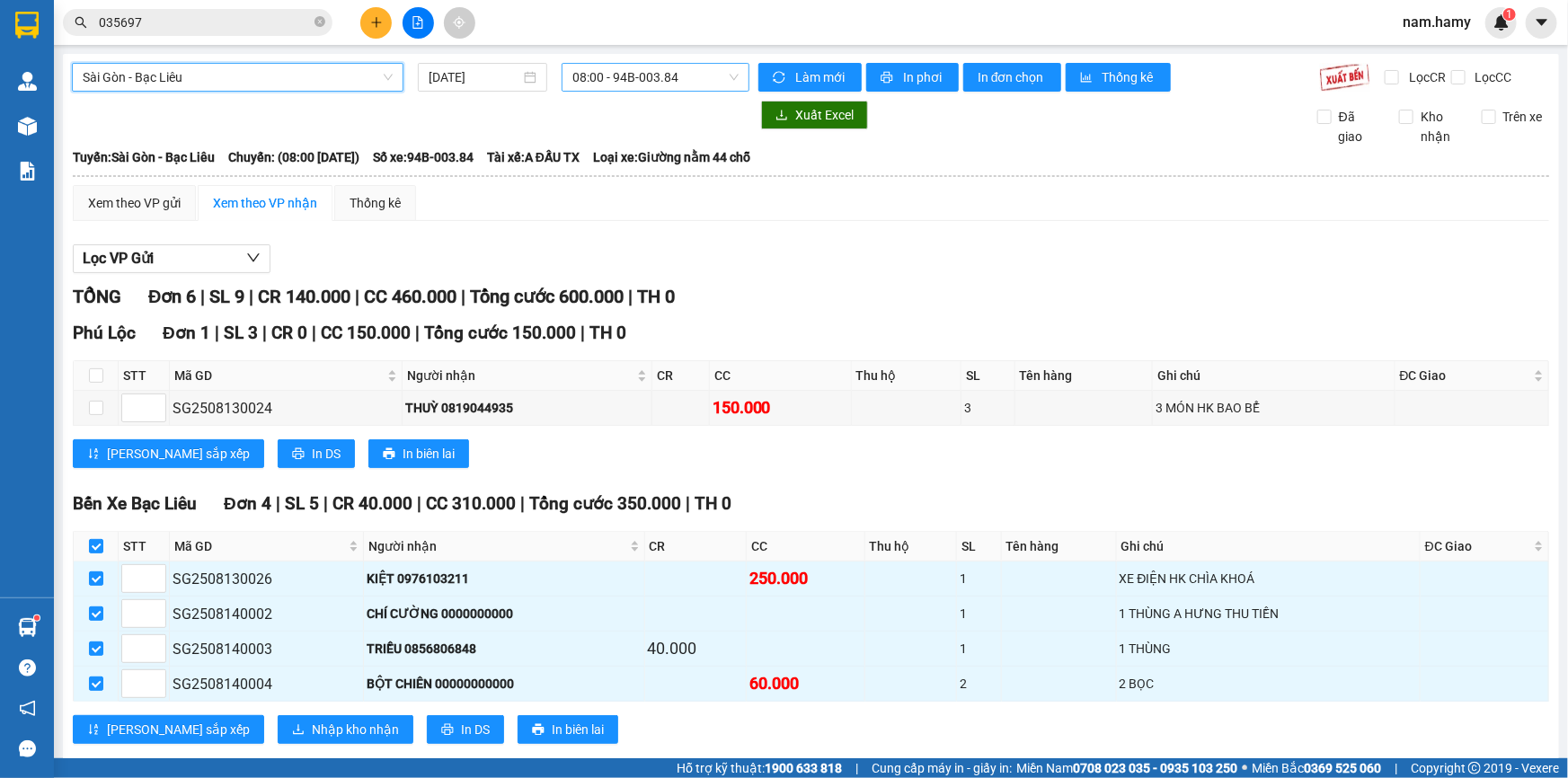
click at [680, 82] on span "08:00 - 94B-003.84" at bounding box center [655, 77] width 166 height 27
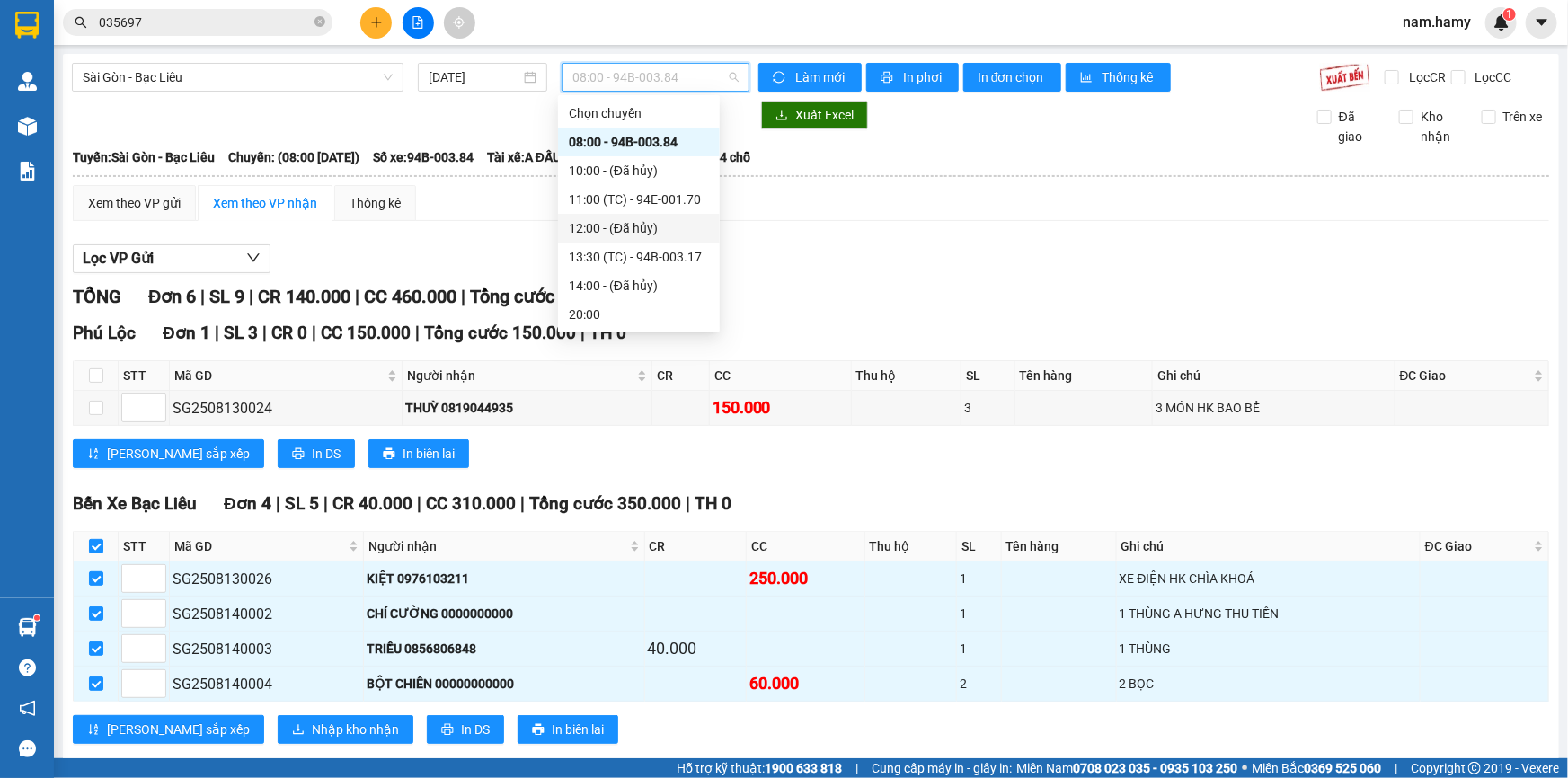
click at [661, 214] on div "12:00 - (Đã hủy)" at bounding box center [638, 228] width 162 height 29
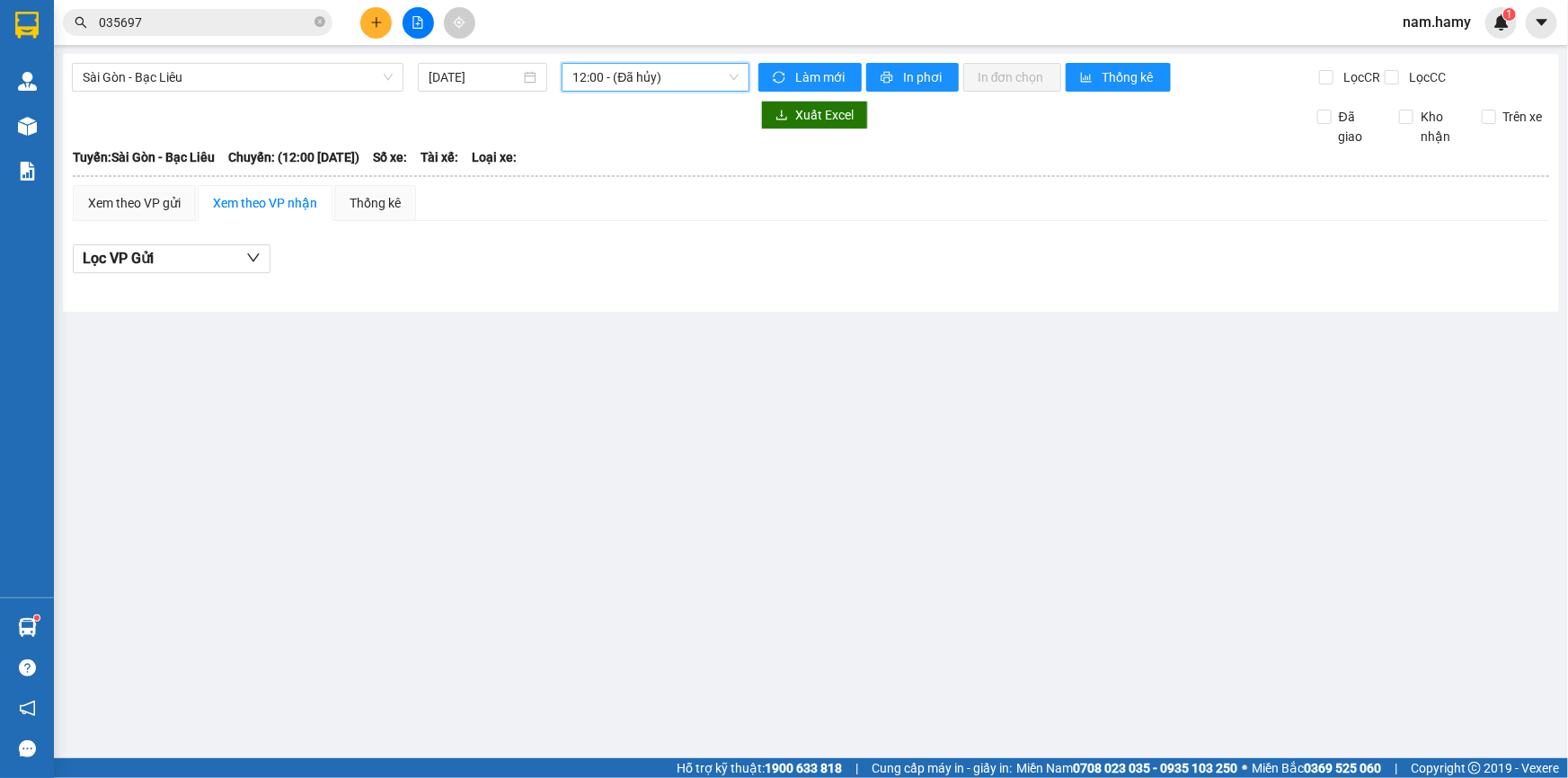
click at [618, 56] on div "[GEOGRAPHIC_DATA] - Bạc Liêu [DATE] 12:00 12:00 - (Đã [PERSON_NAME]) [PERSON_NA…" at bounding box center [810, 183] width 1495 height 257
click at [617, 71] on span "12:00 - (Đã hủy)" at bounding box center [655, 77] width 166 height 27
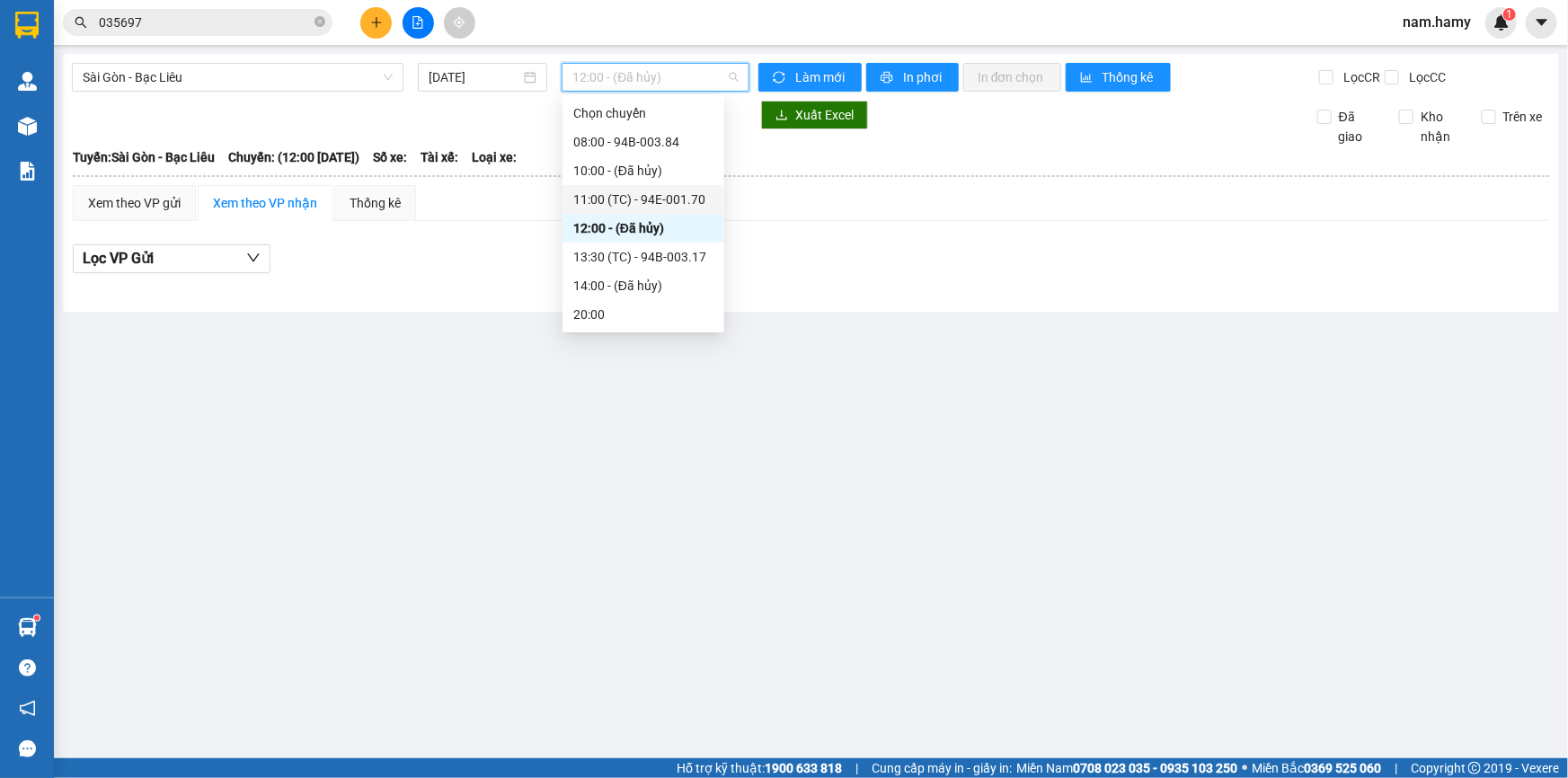
click at [659, 194] on div "11:00 (TC) - 94E-001.70" at bounding box center [643, 199] width 140 height 19
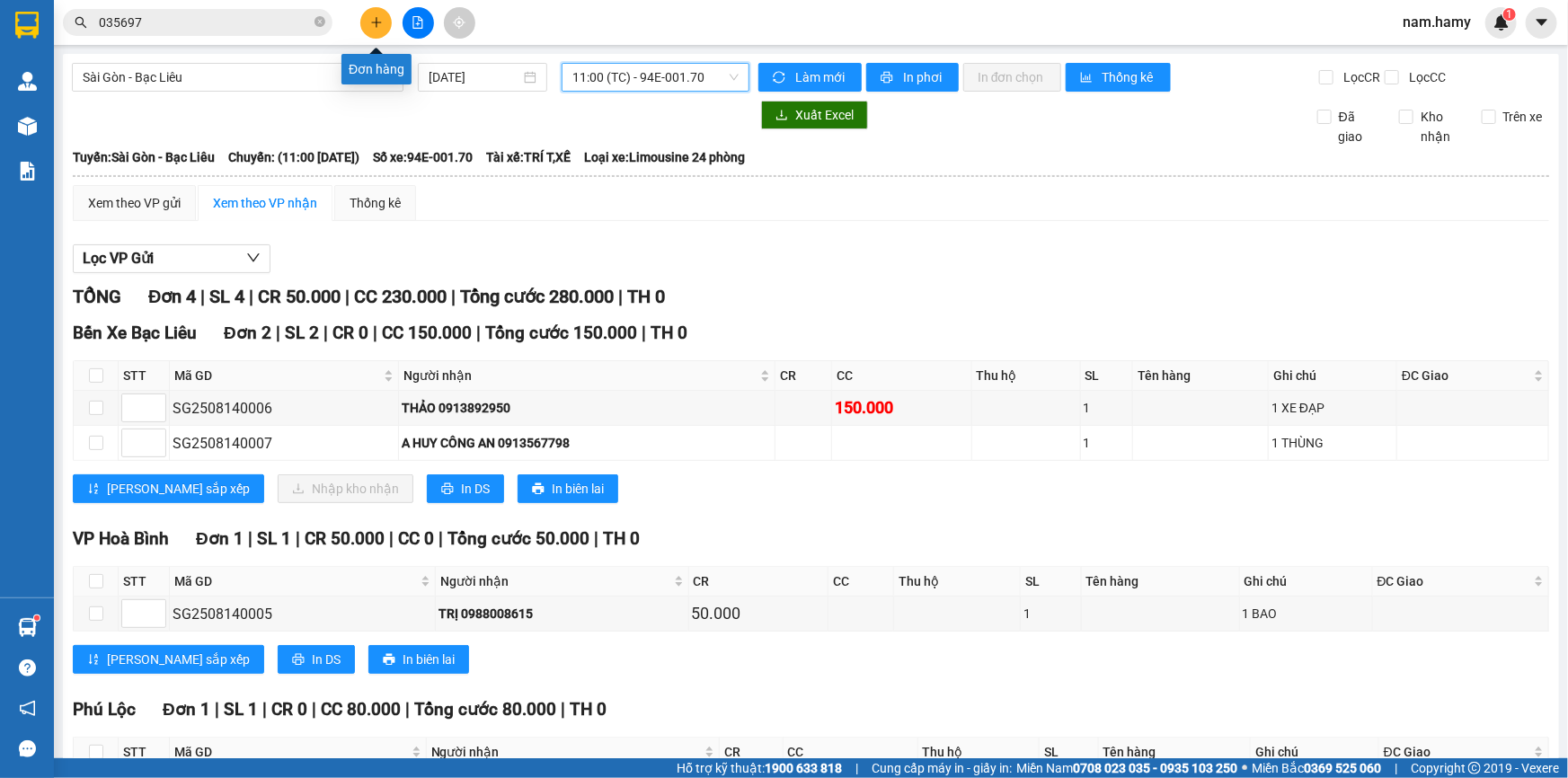
click at [384, 28] on button at bounding box center [376, 22] width 31 height 31
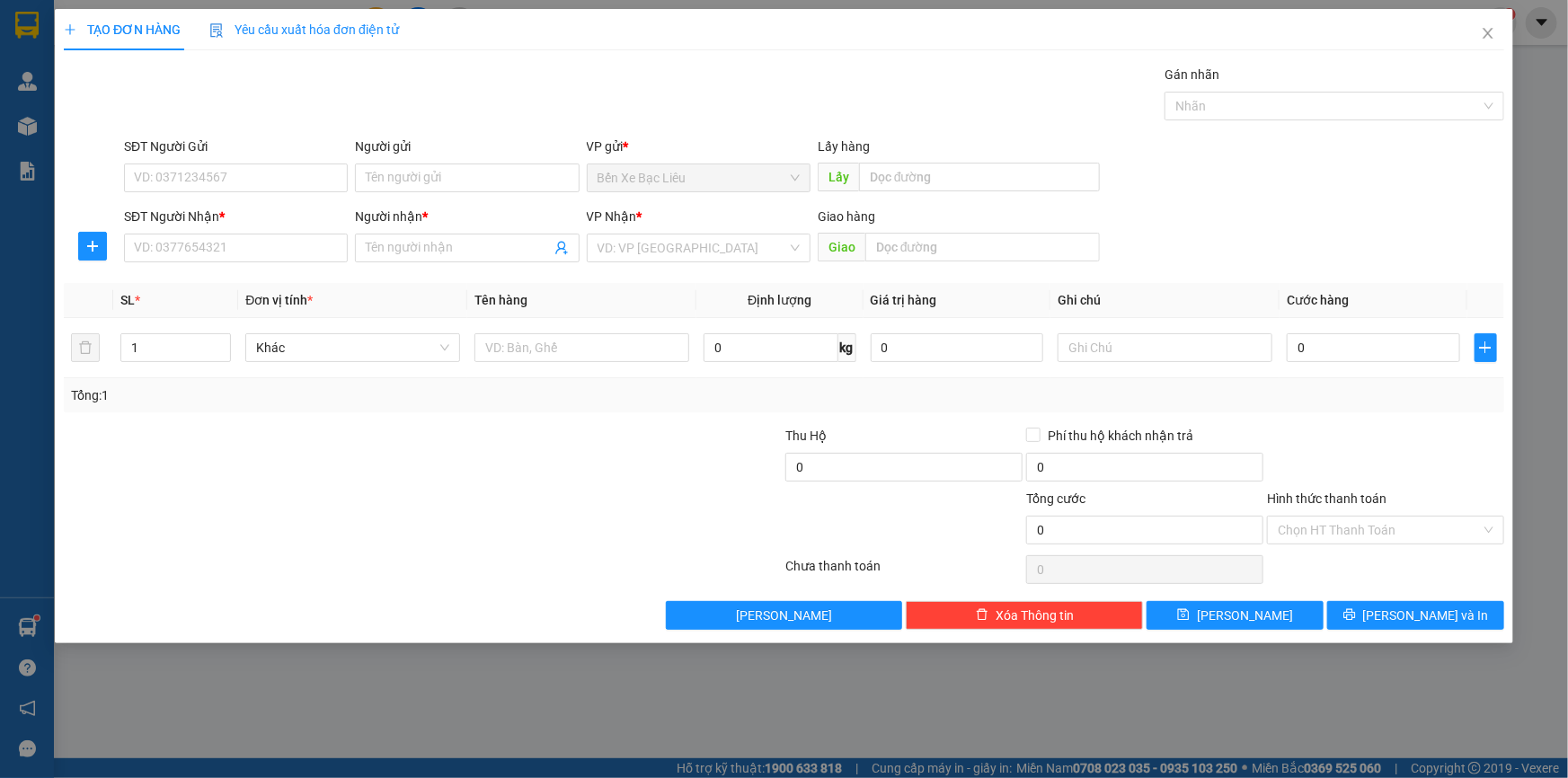
click at [234, 229] on div "SĐT Người Nhận *" at bounding box center [235, 220] width 224 height 27
click at [245, 256] on input "SĐT Người Nhận *" at bounding box center [235, 248] width 224 height 29
type input "0389677883"
click at [434, 240] on input "Người nhận *" at bounding box center [458, 248] width 184 height 19
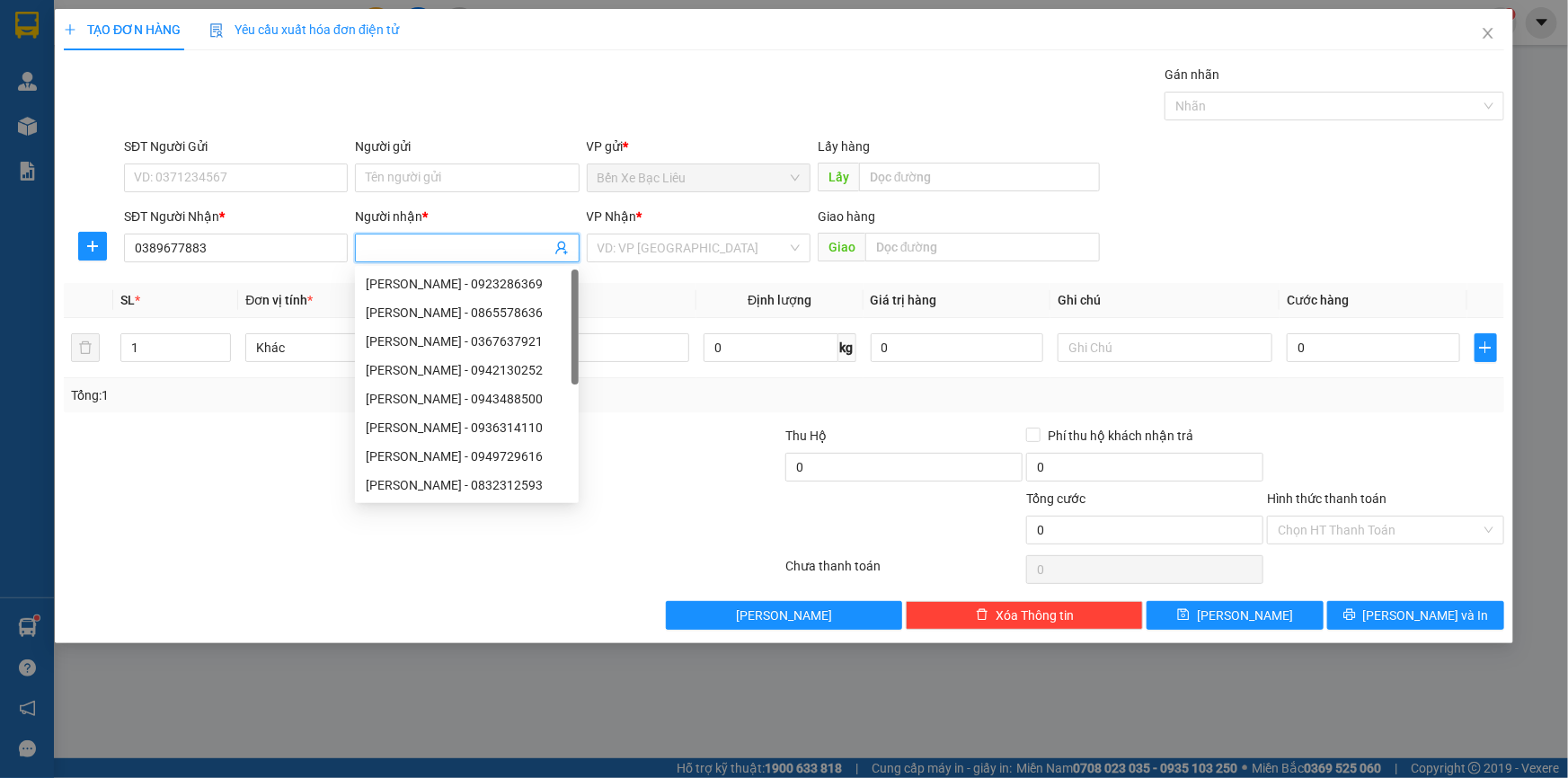
type input "D"
type input "ĐÀO"
click at [657, 238] on input "search" at bounding box center [692, 248] width 190 height 27
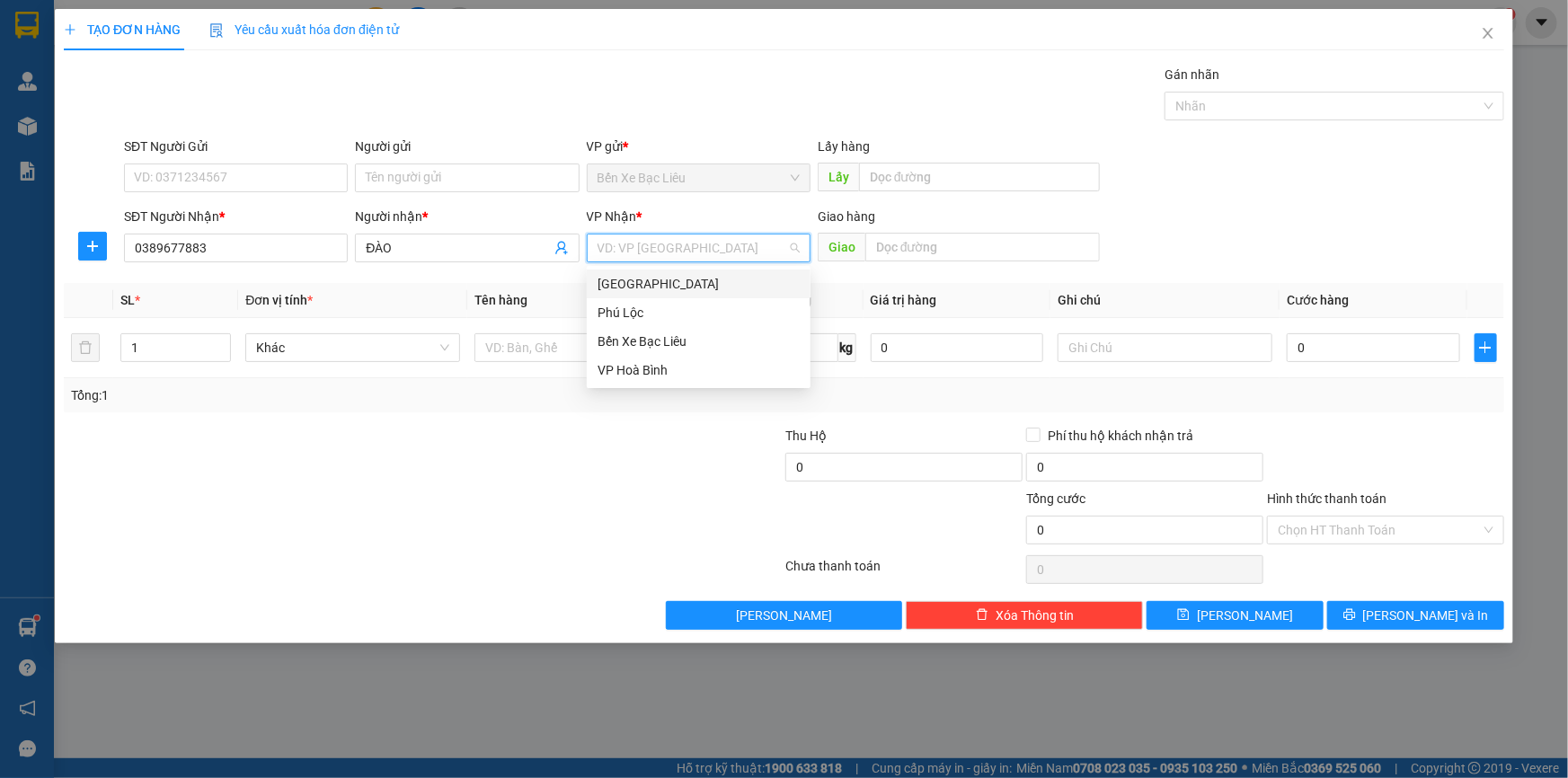
click at [653, 278] on div "[GEOGRAPHIC_DATA]" at bounding box center [698, 284] width 202 height 19
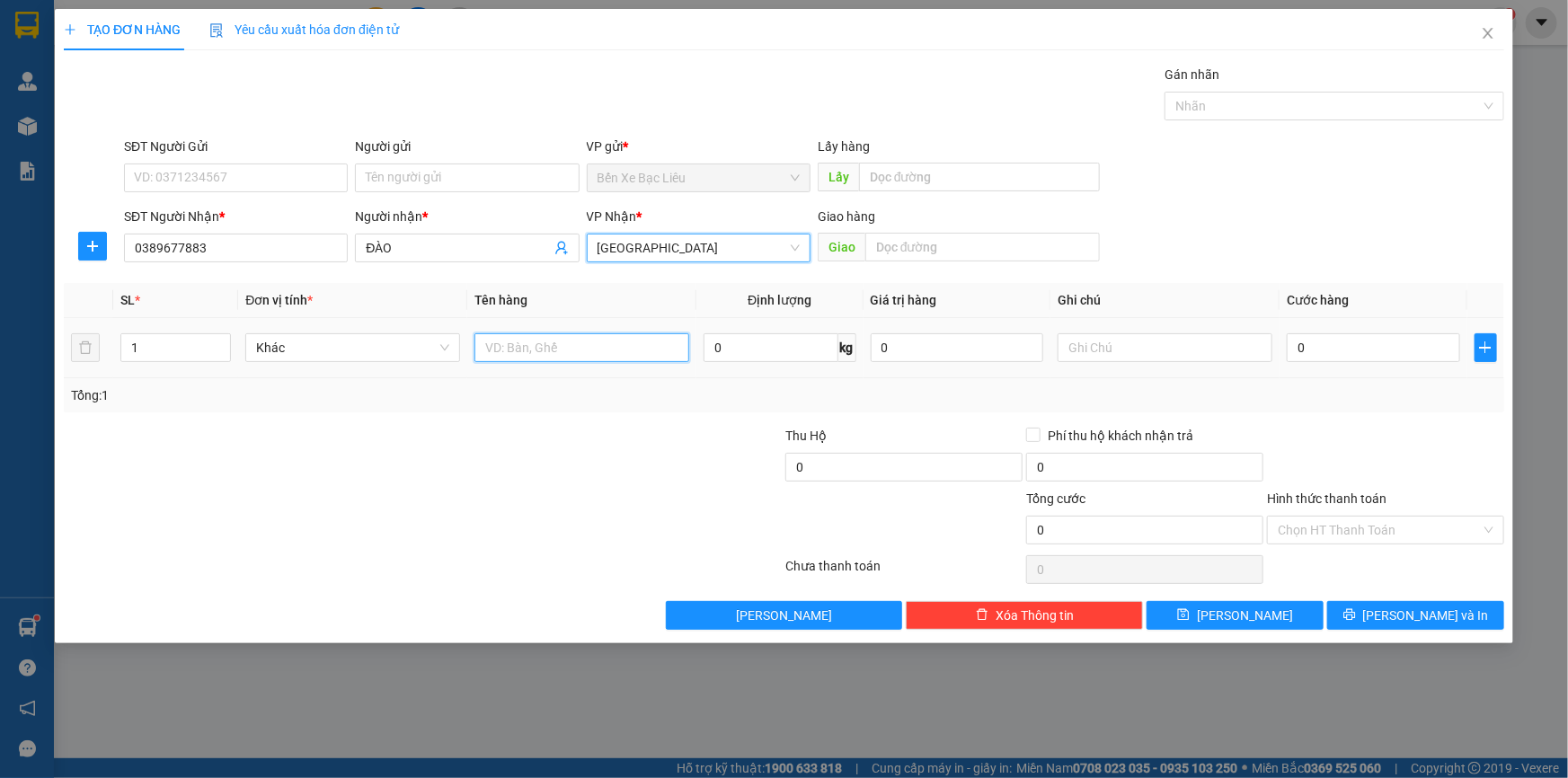
click at [527, 337] on input "text" at bounding box center [582, 347] width 215 height 29
type input "1 HỘP"
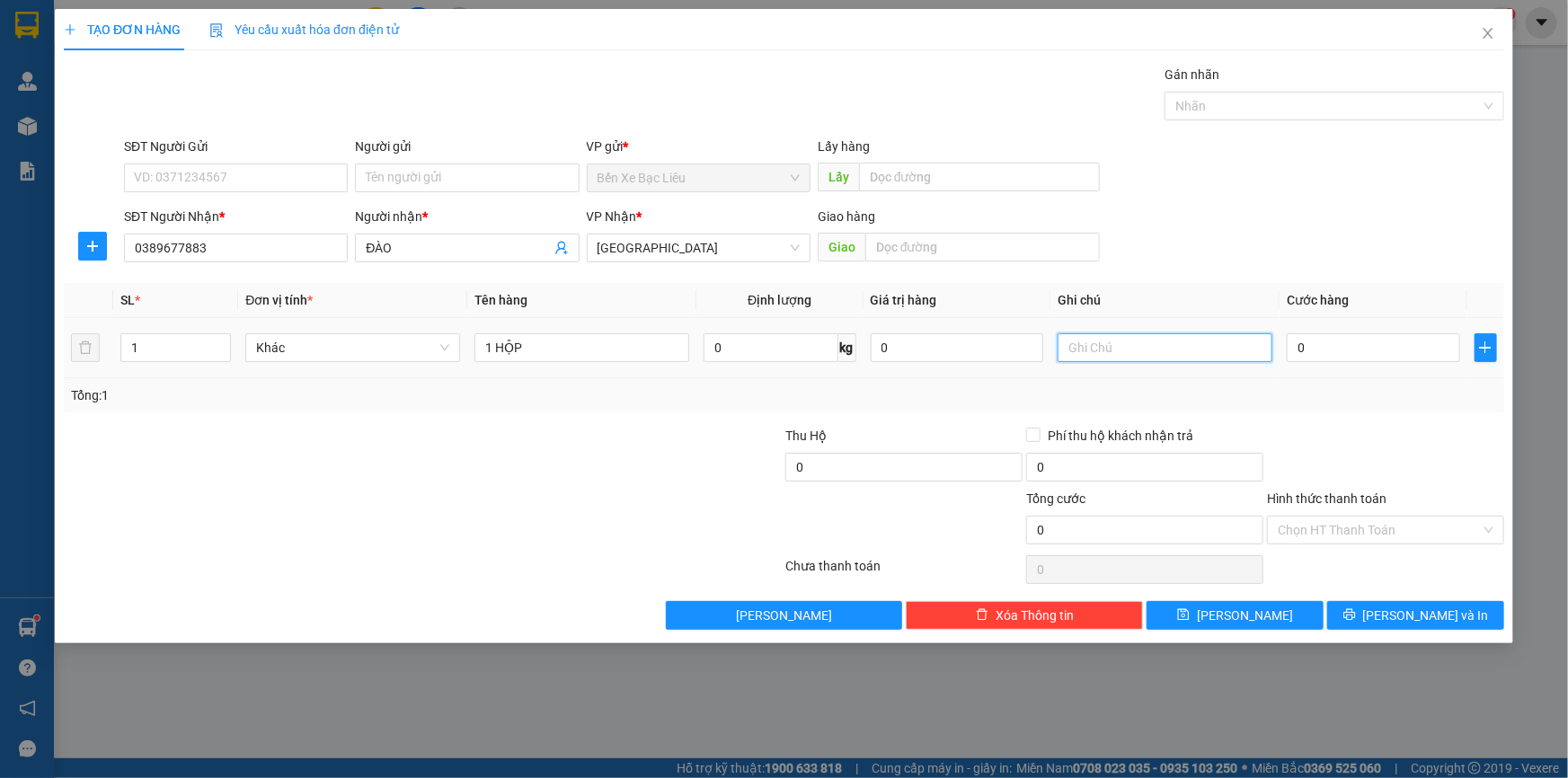
click at [1148, 355] on input "text" at bounding box center [1164, 347] width 215 height 29
type input "TT"
click at [1330, 358] on input "0" at bounding box center [1372, 347] width 173 height 29
type input "3"
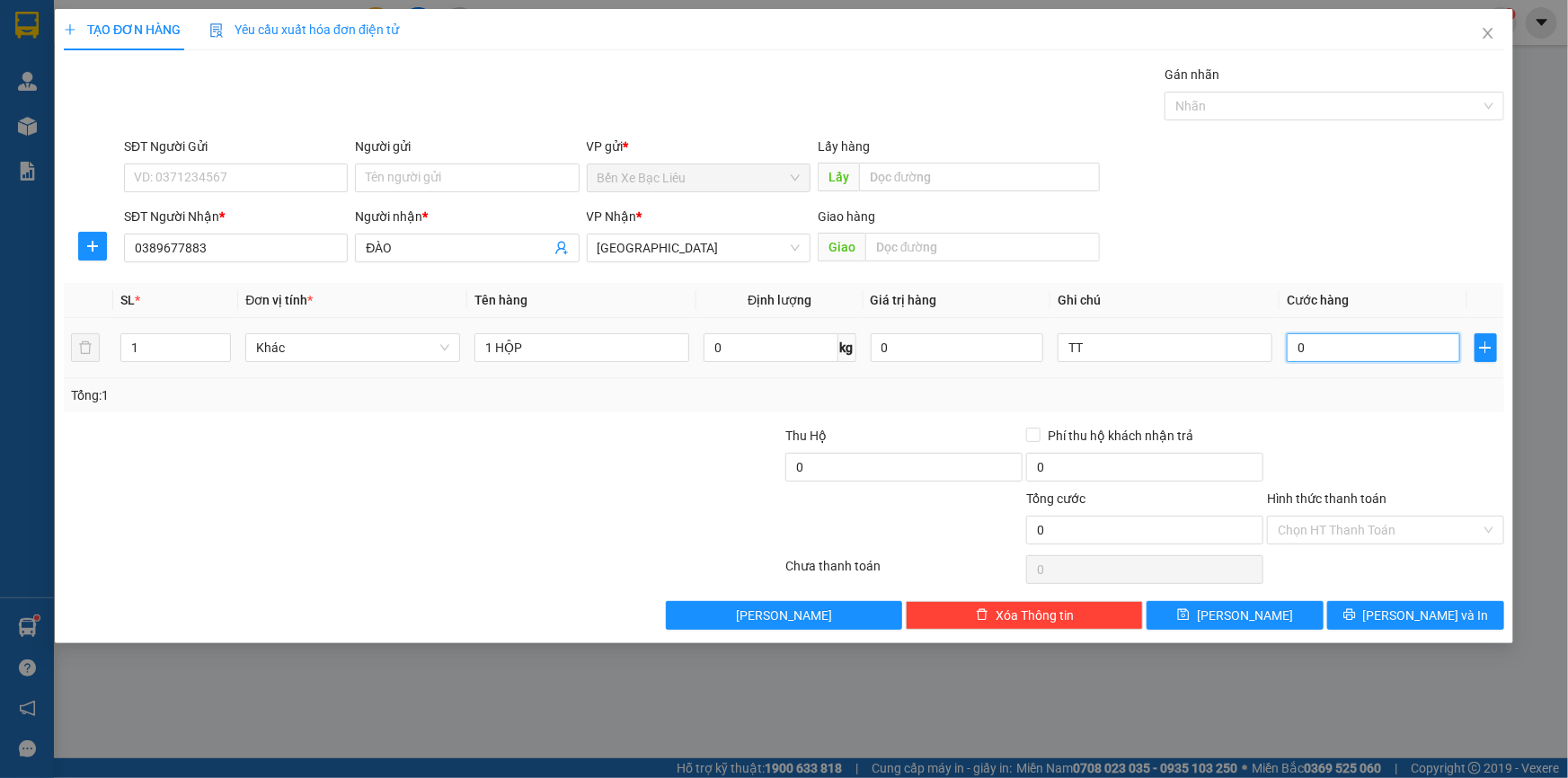
type input "3"
type input "30"
drag, startPoint x: 1323, startPoint y: 414, endPoint x: 1331, endPoint y: 498, distance: 84.4
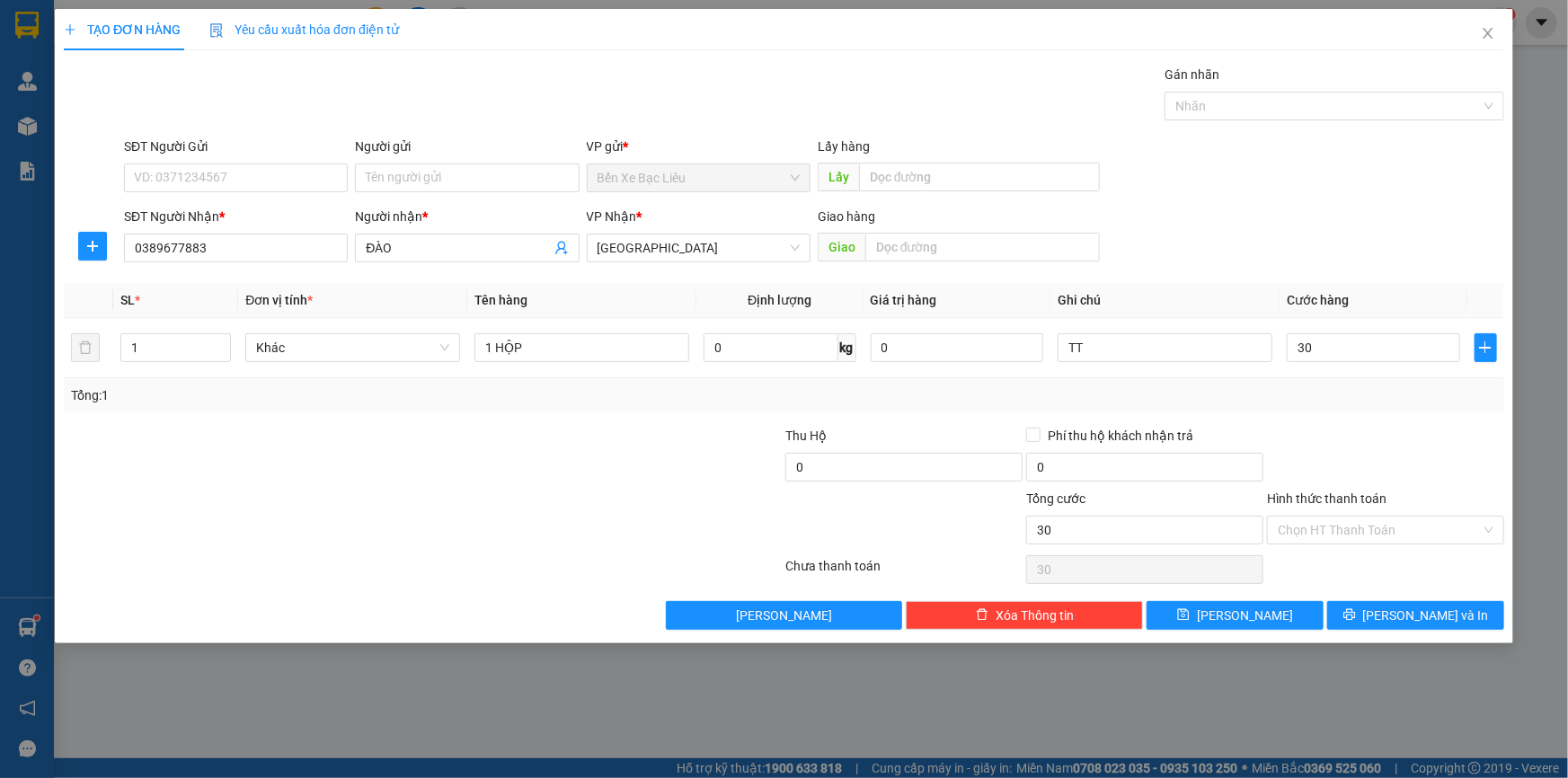
click at [1322, 415] on div "Transit Pickup Surcharge Ids Transit Deliver Surcharge Ids Transit Deliver Surc…" at bounding box center [784, 347] width 1440 height 565
type input "30.000"
click at [1330, 532] on input "Hình thức thanh toán" at bounding box center [1379, 530] width 203 height 27
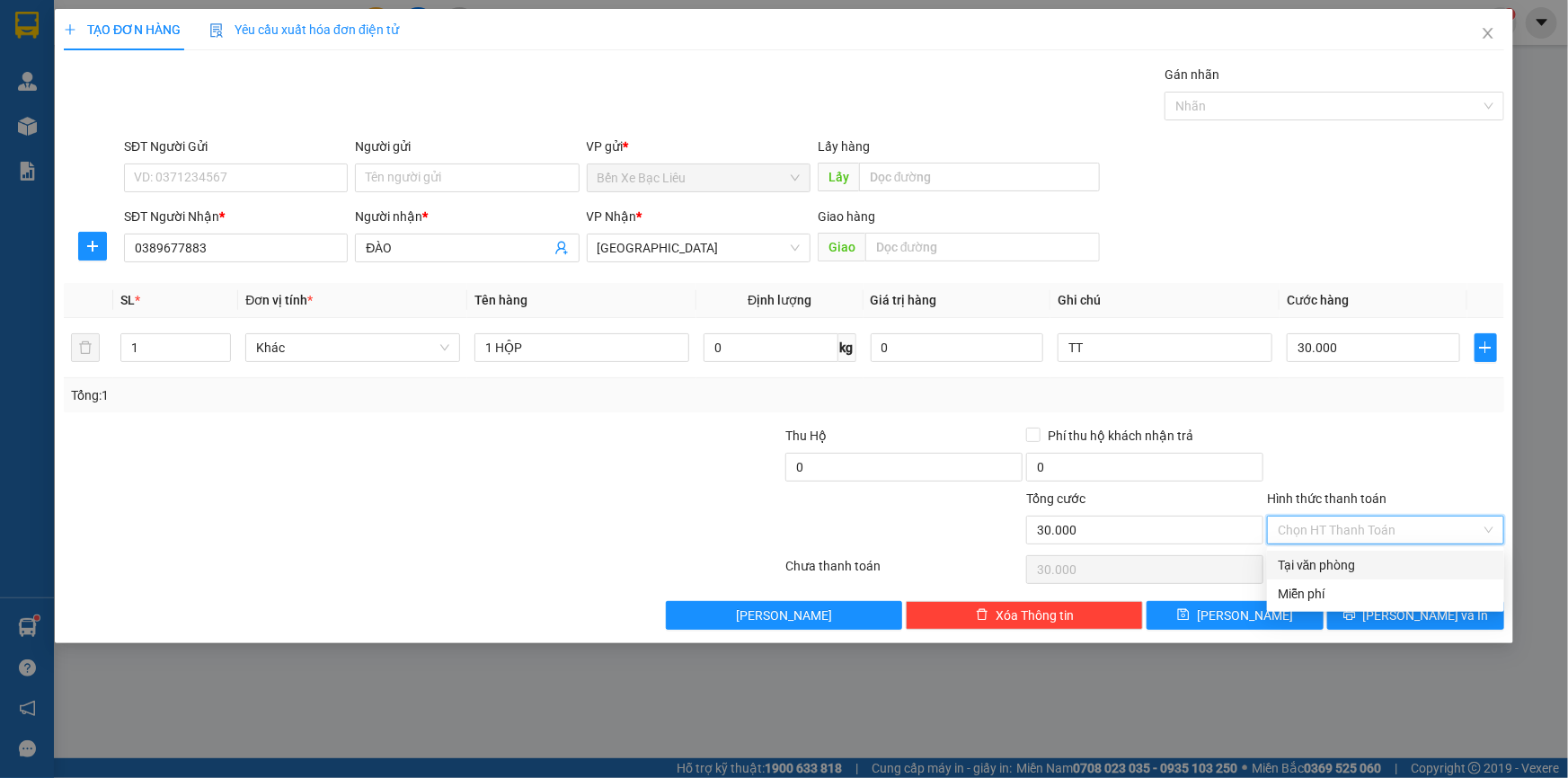
click at [1336, 556] on div "Tại văn phòng" at bounding box center [1385, 565] width 216 height 19
type input "0"
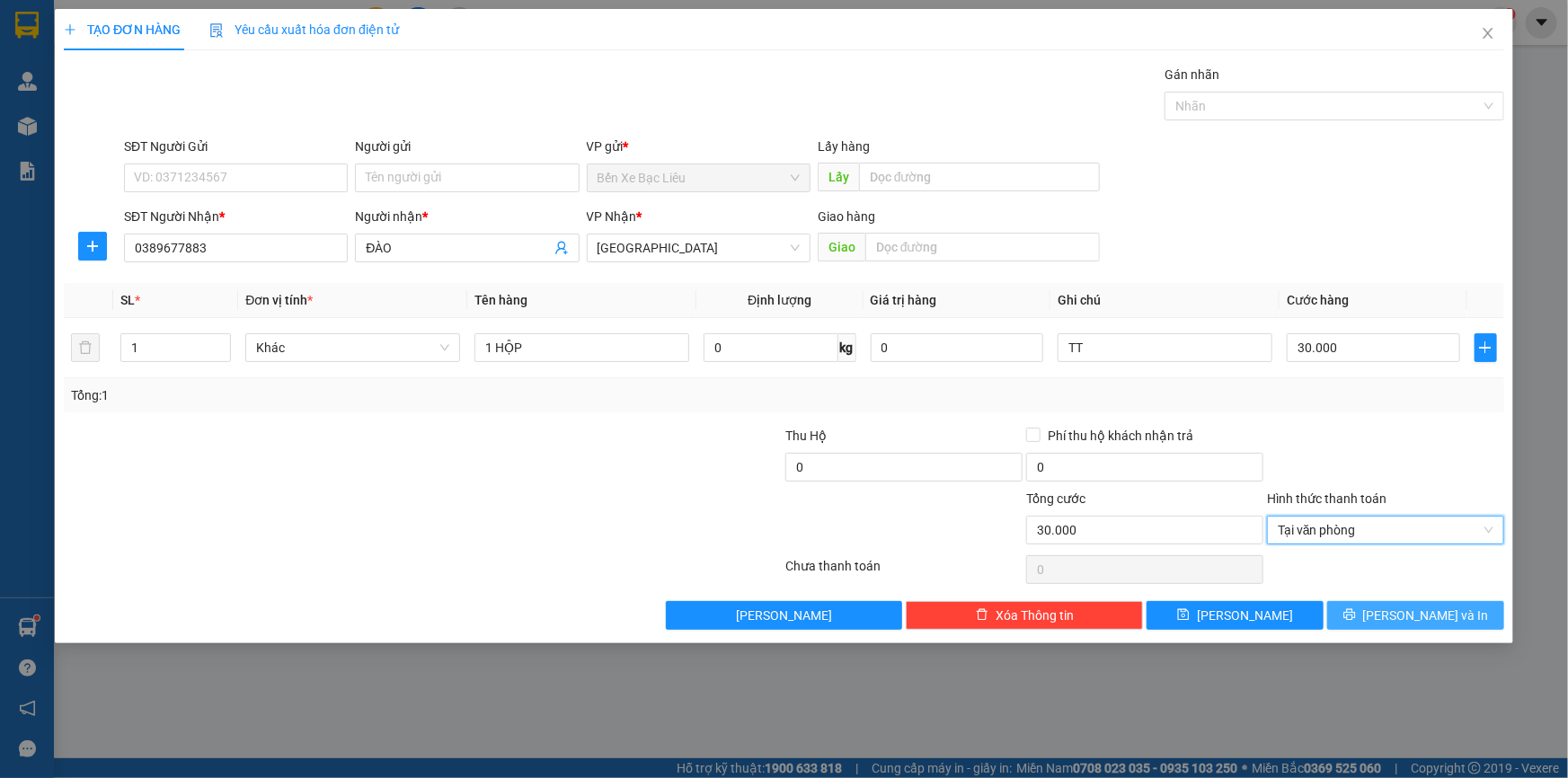
click at [1372, 617] on button "[PERSON_NAME] và In" at bounding box center [1415, 615] width 177 height 29
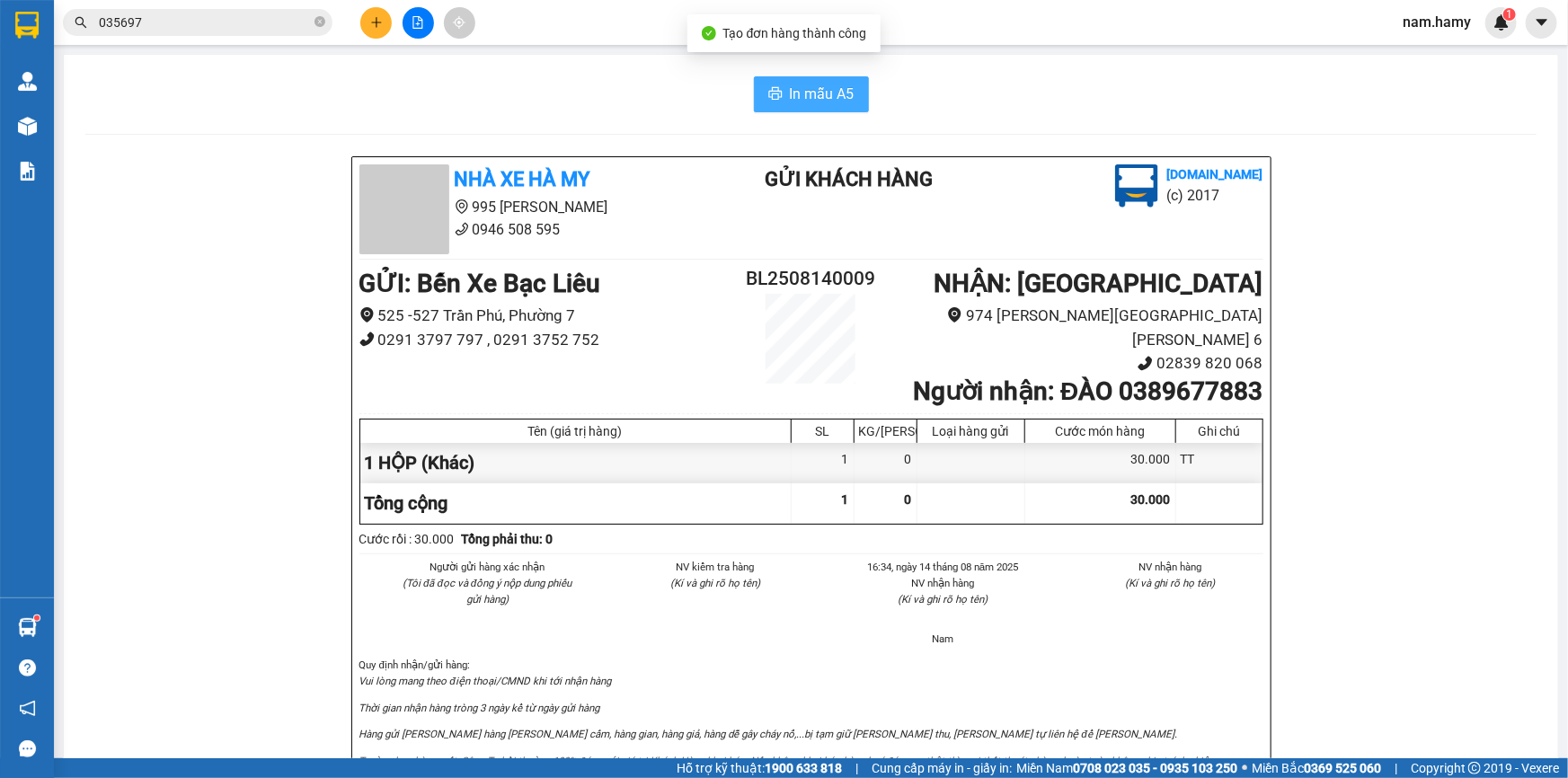
click at [834, 90] on span "In mẫu A5" at bounding box center [822, 93] width 65 height 22
